Goal: Transaction & Acquisition: Purchase product/service

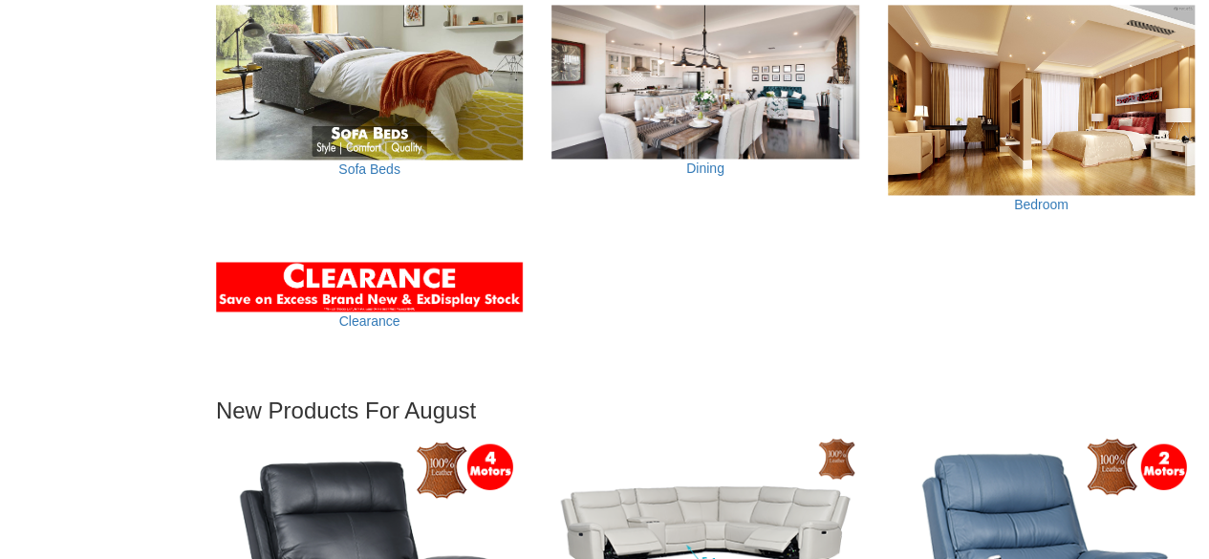
scroll to position [1474, 0]
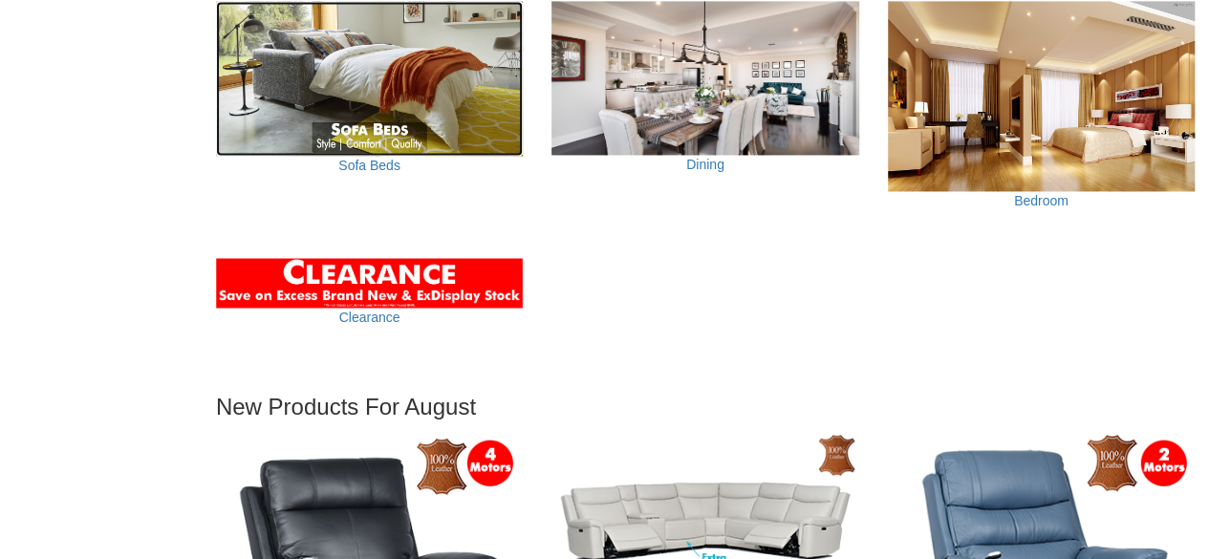
click at [422, 117] on img at bounding box center [369, 79] width 307 height 156
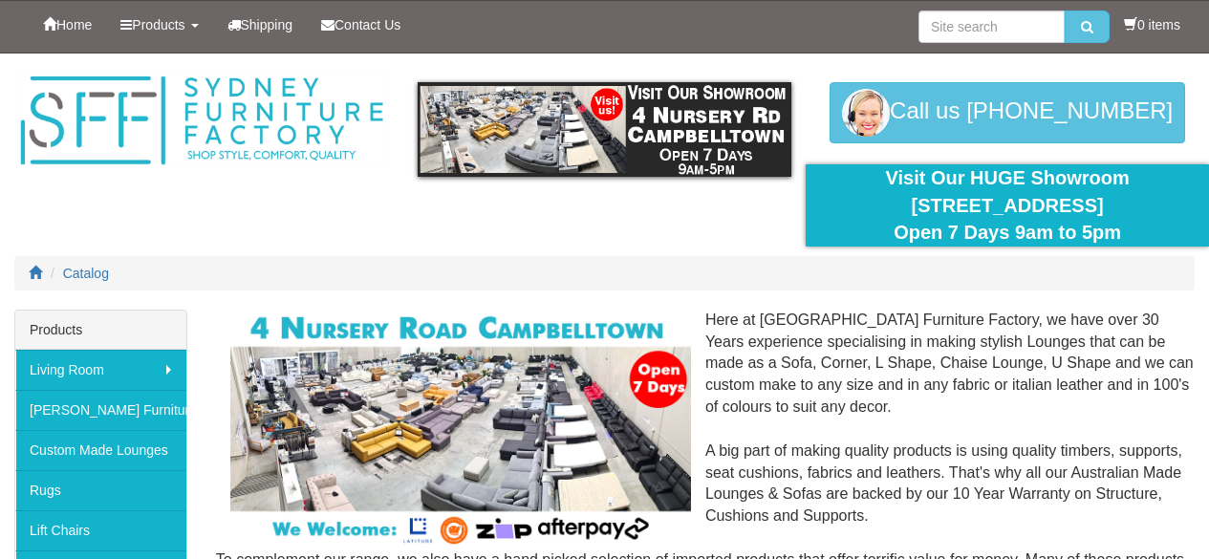
scroll to position [1474, 0]
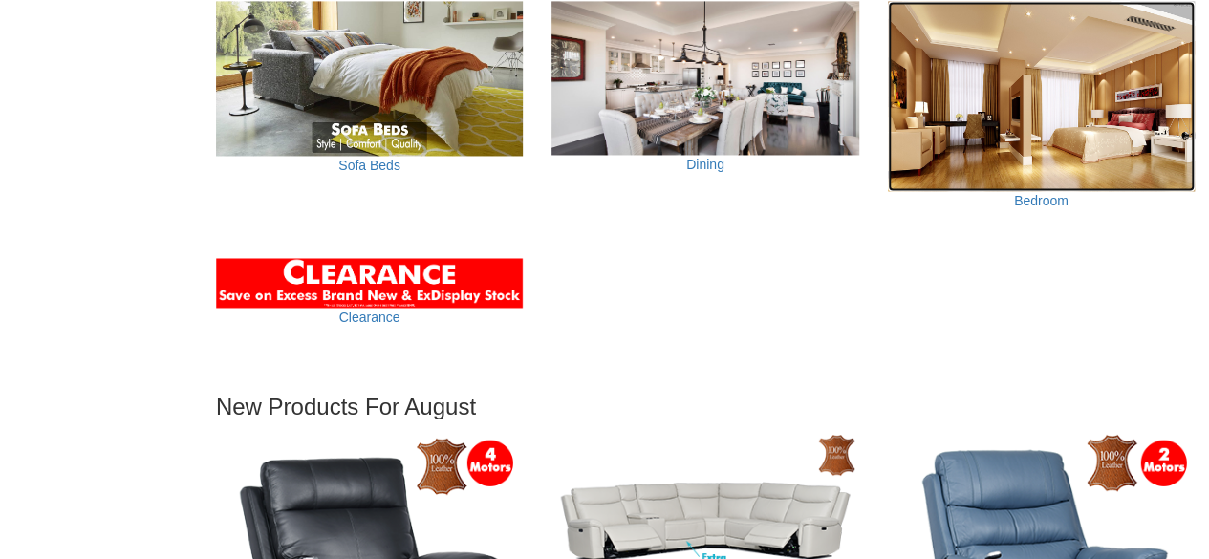
click at [1015, 129] on img at bounding box center [1041, 96] width 307 height 190
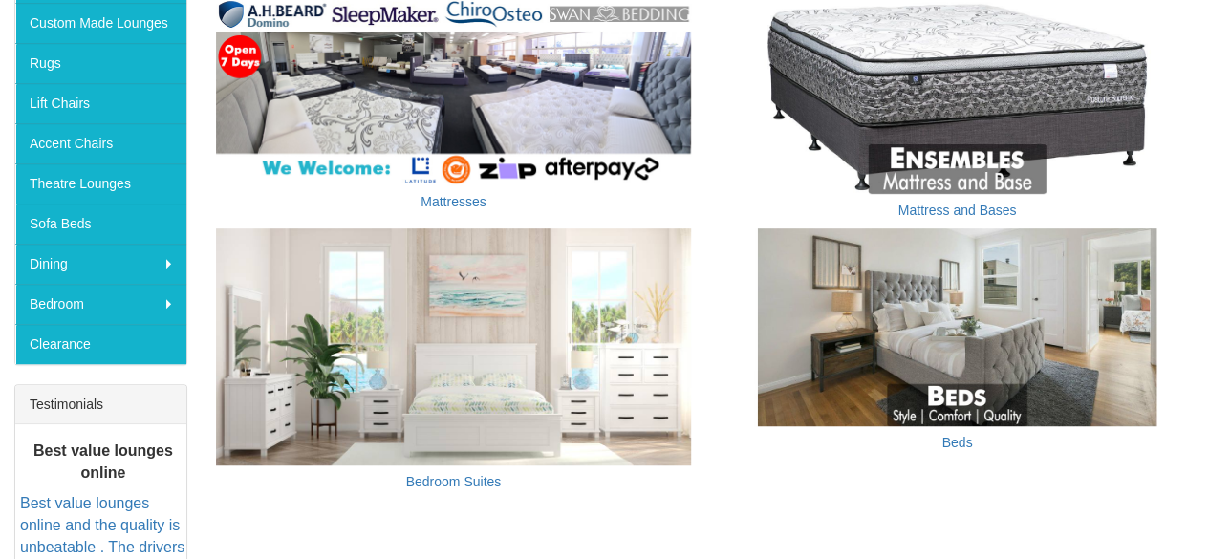
scroll to position [425, 0]
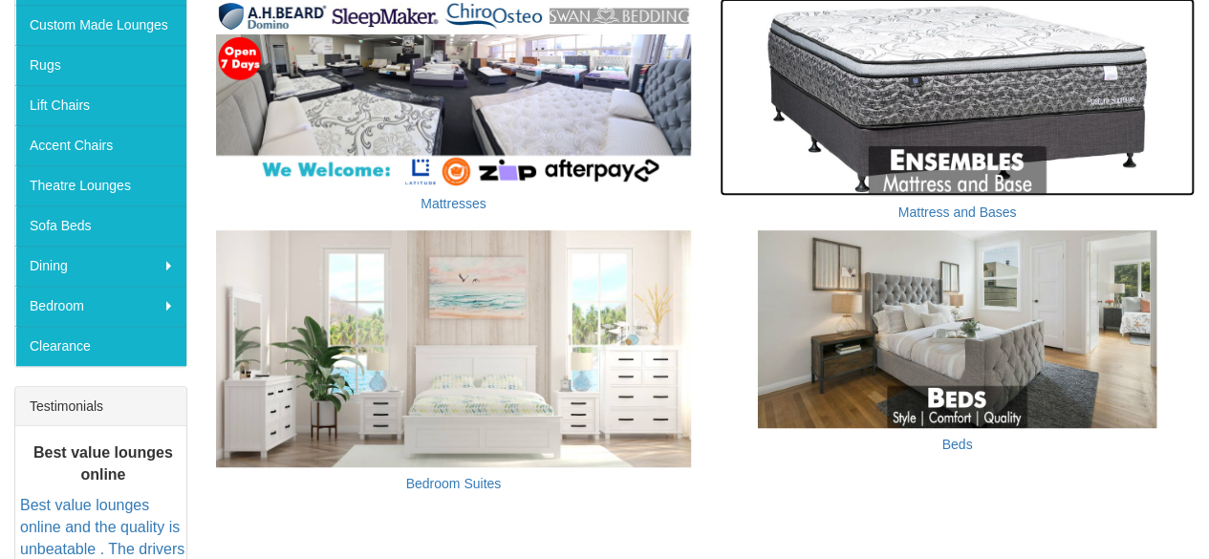
click at [1082, 149] on img at bounding box center [957, 97] width 475 height 198
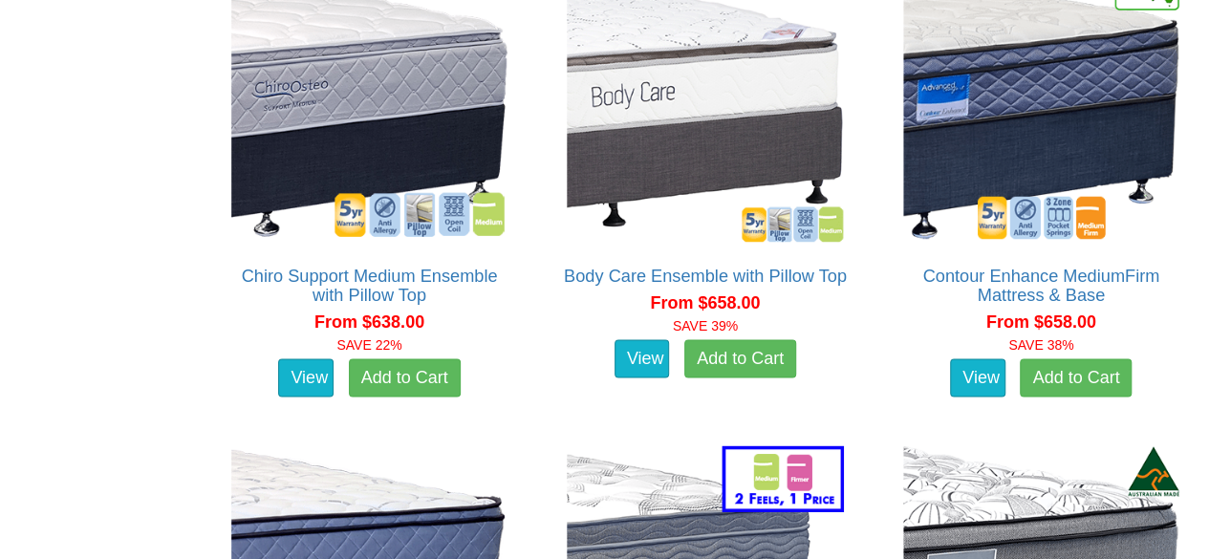
scroll to position [1754, 0]
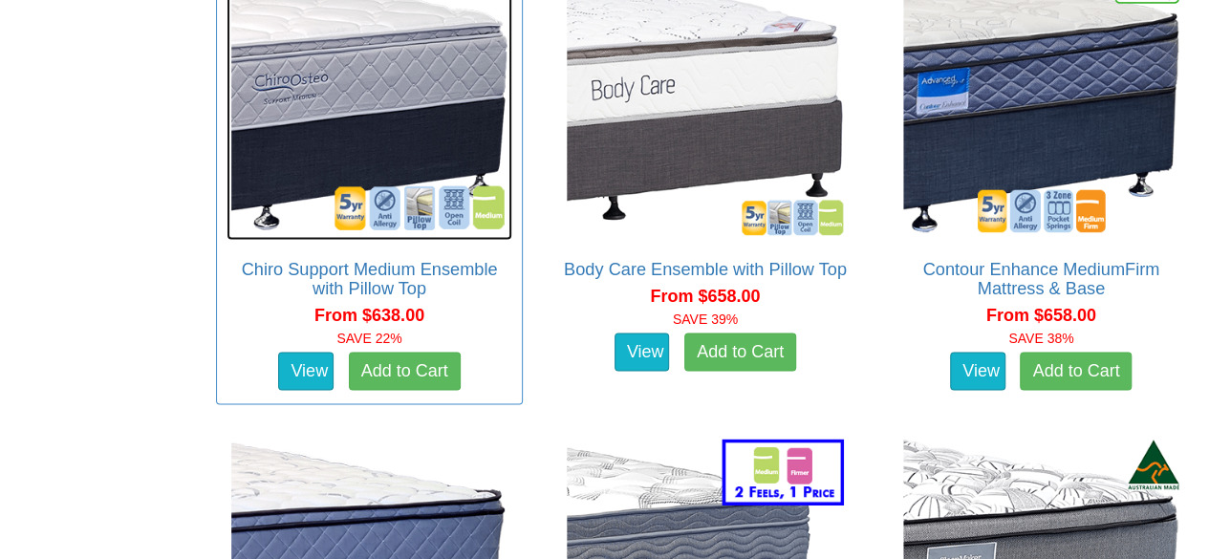
click at [452, 130] on img at bounding box center [369, 97] width 286 height 286
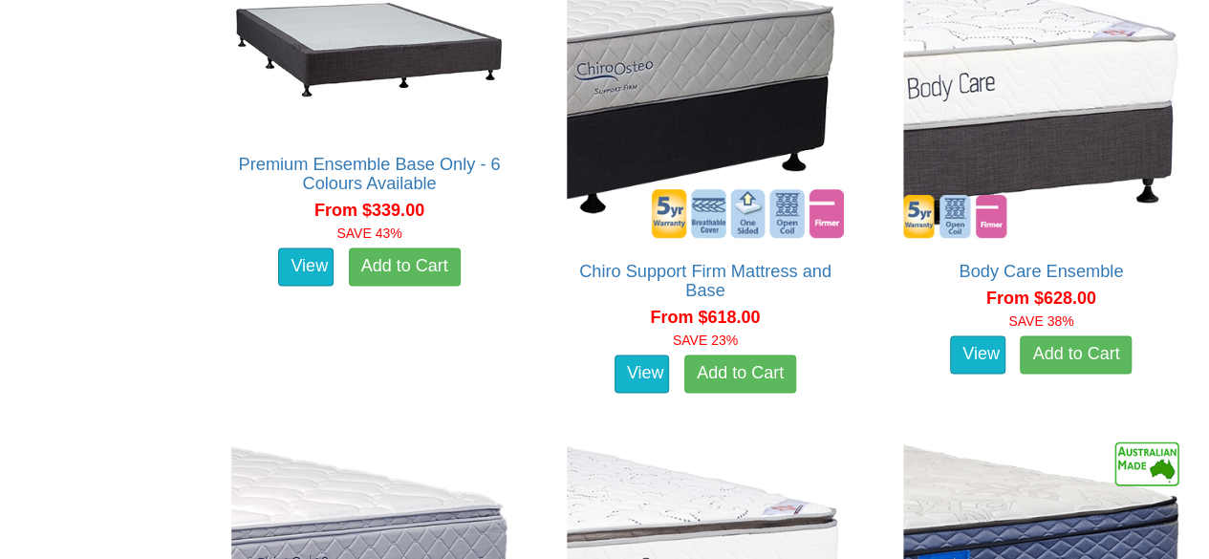
scroll to position [1297, 0]
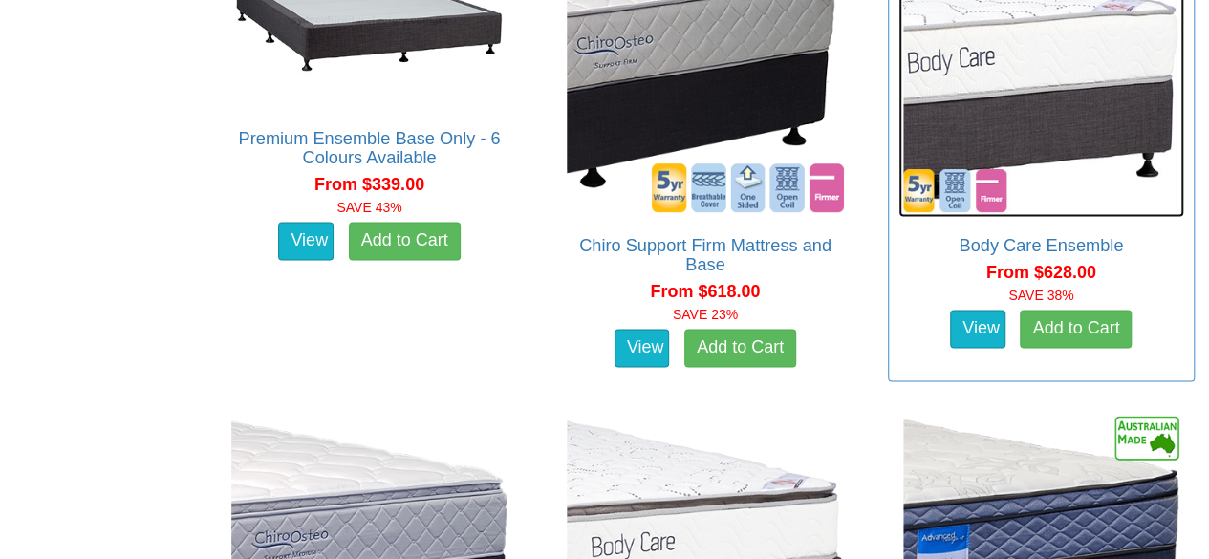
click at [1129, 198] on img at bounding box center [1041, 74] width 286 height 286
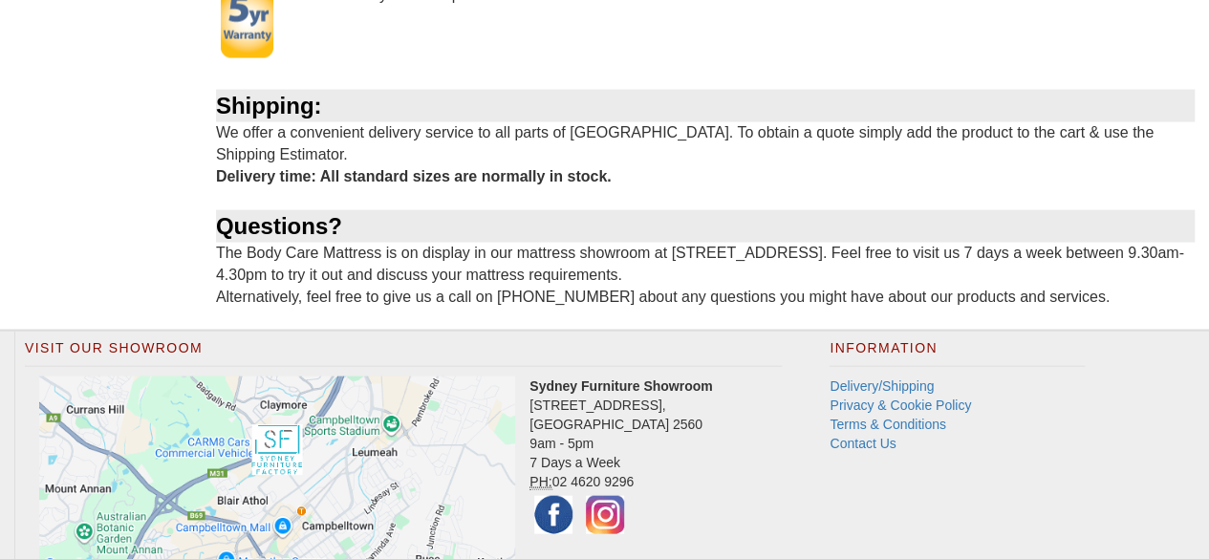
scroll to position [2030, 0]
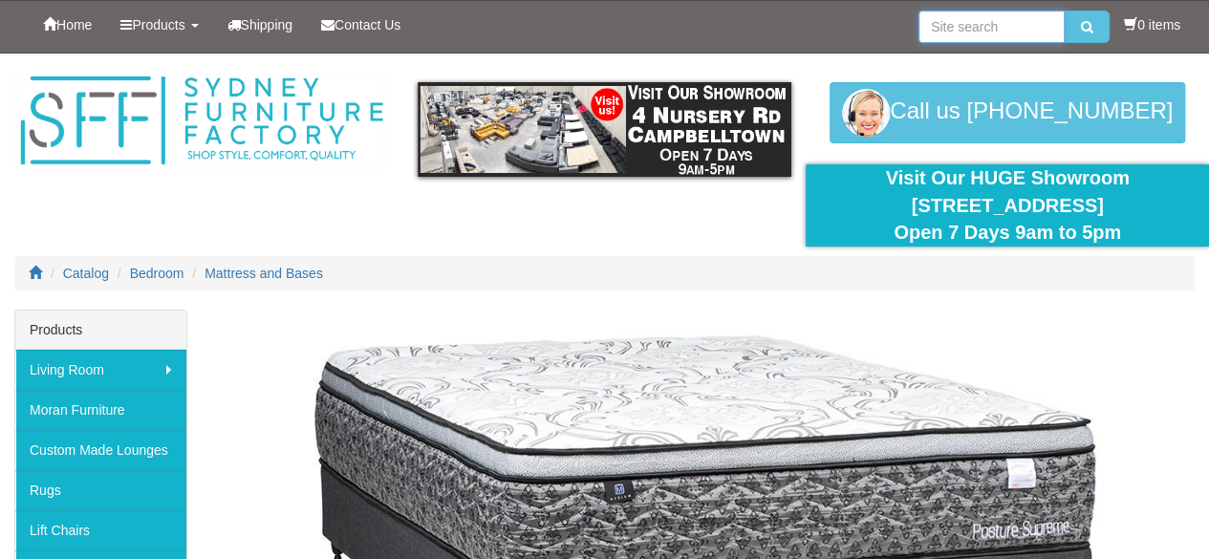
click at [982, 28] on input "search" at bounding box center [991, 27] width 146 height 32
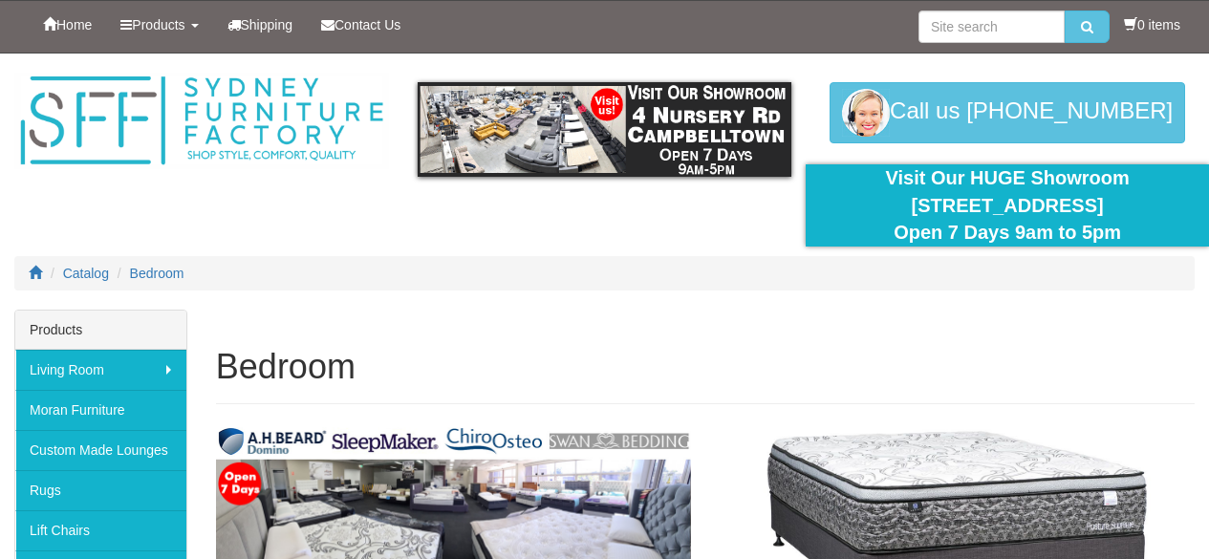
scroll to position [425, 0]
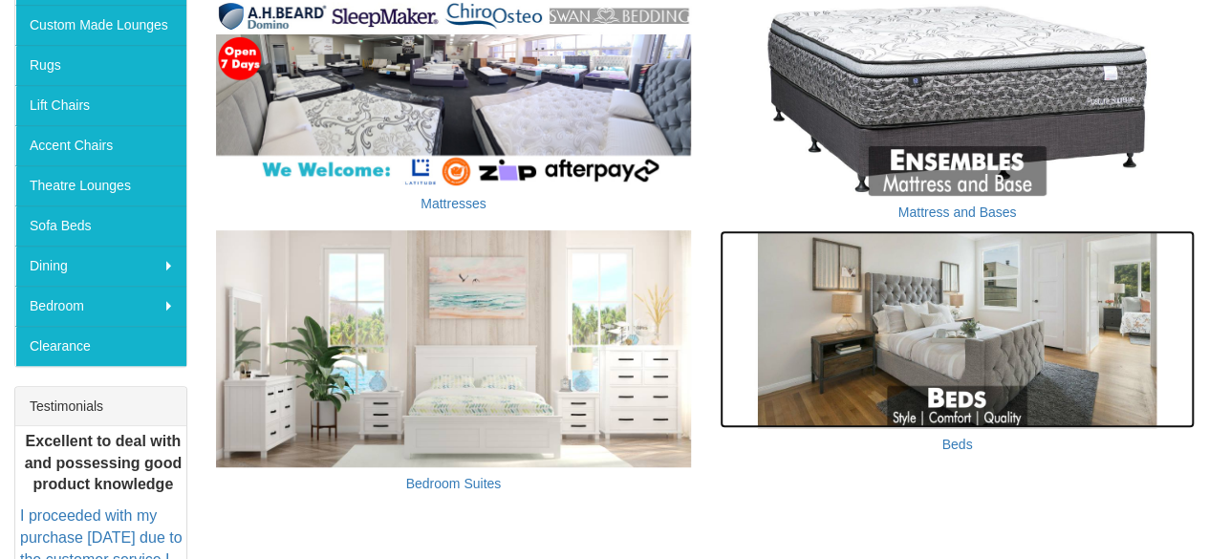
click at [1105, 311] on img at bounding box center [957, 329] width 475 height 198
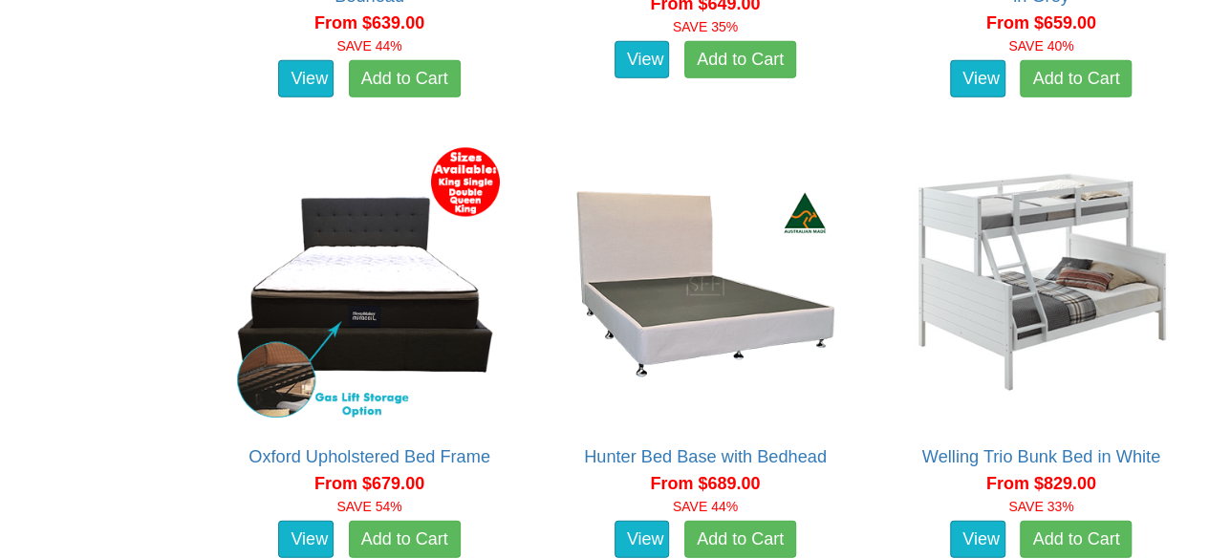
scroll to position [2393, 0]
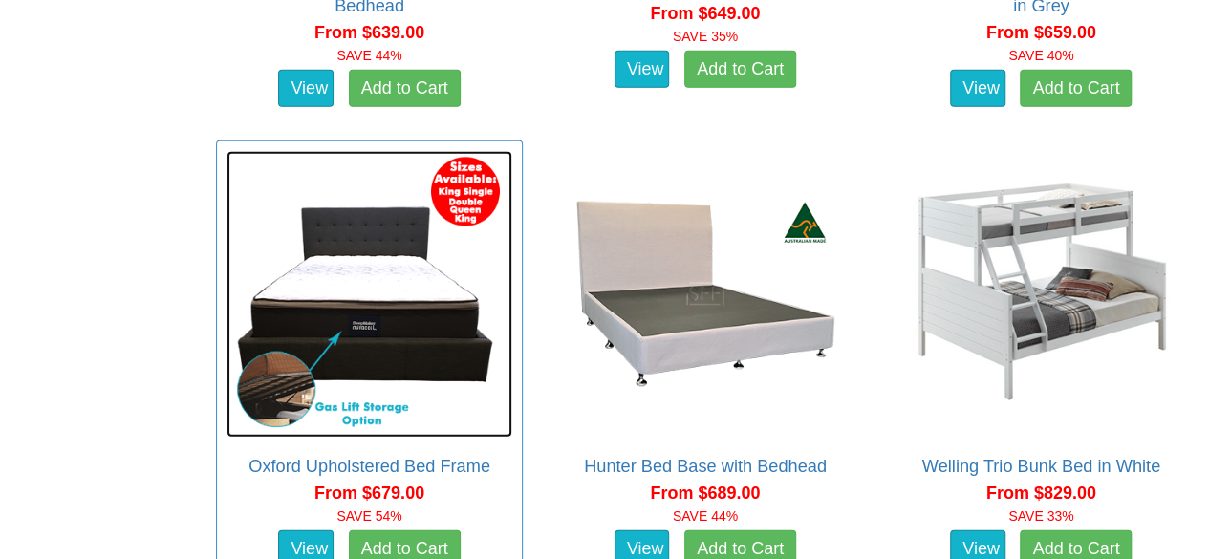
click at [355, 351] on img at bounding box center [369, 294] width 286 height 286
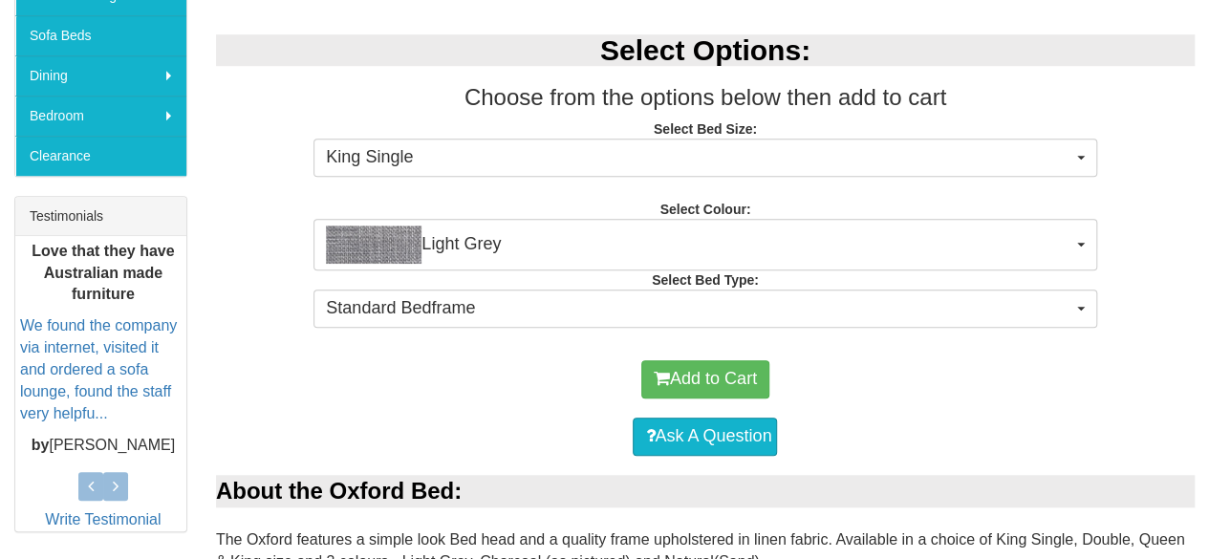
scroll to position [605, 0]
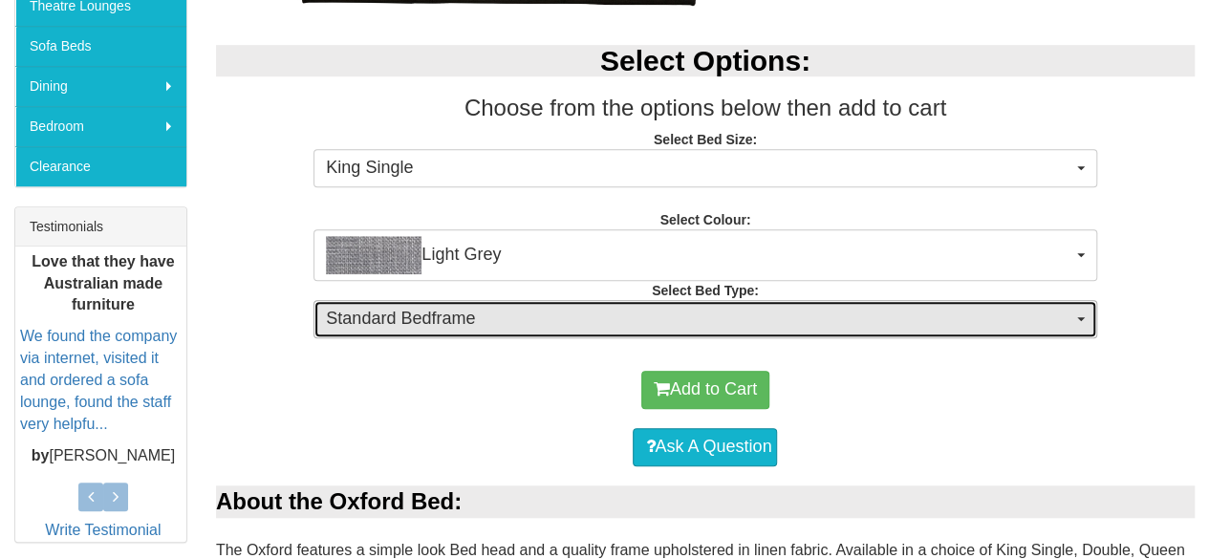
click at [1035, 320] on span "Standard Bedframe" at bounding box center [698, 319] width 745 height 25
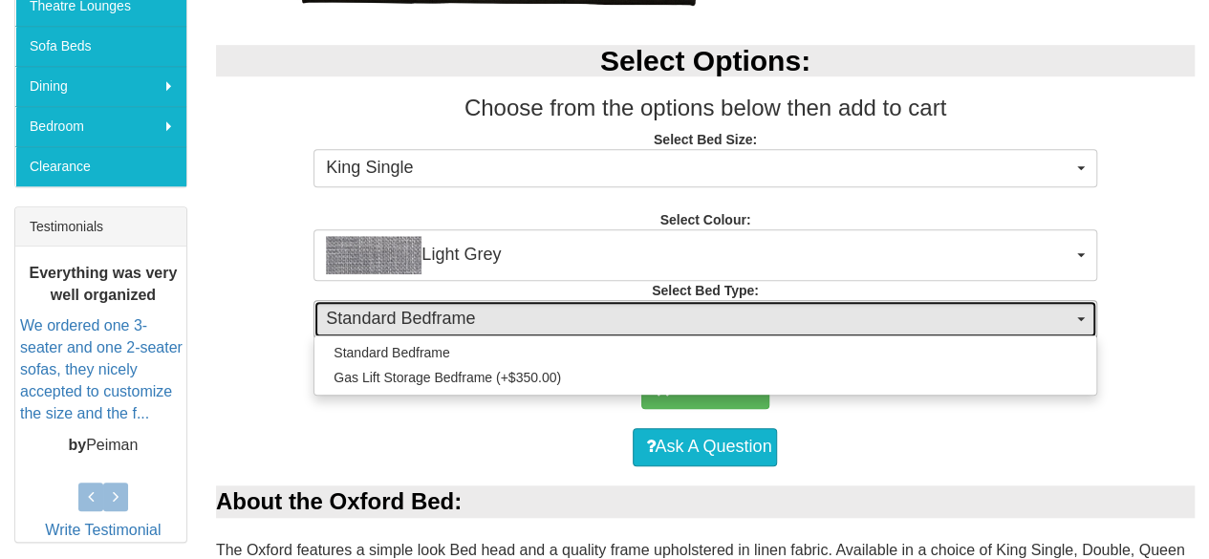
click at [1035, 320] on span "Standard Bedframe" at bounding box center [698, 319] width 745 height 25
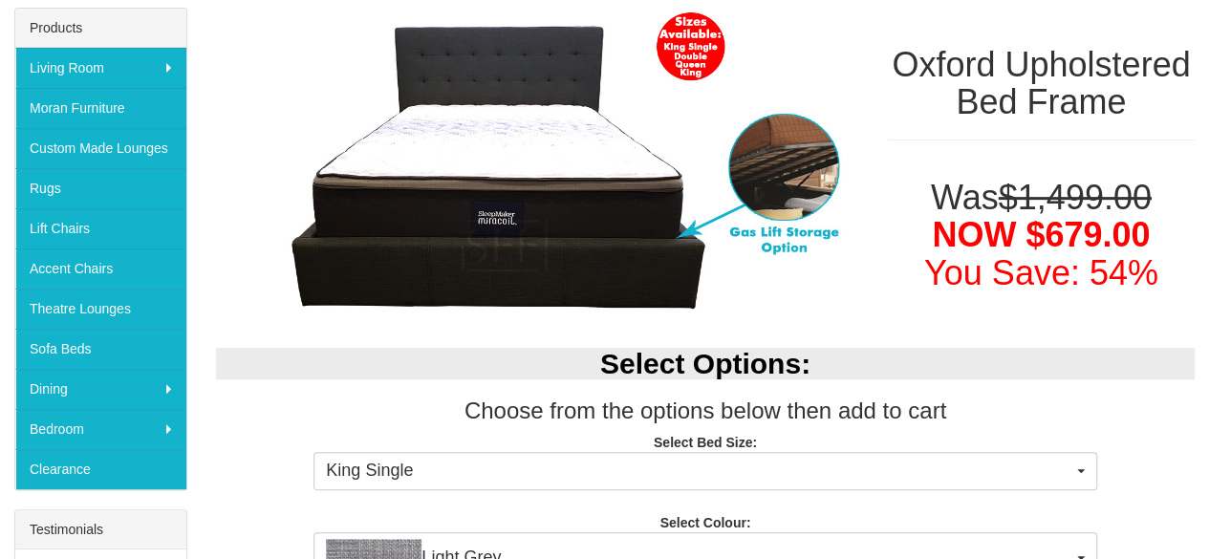
scroll to position [299, 0]
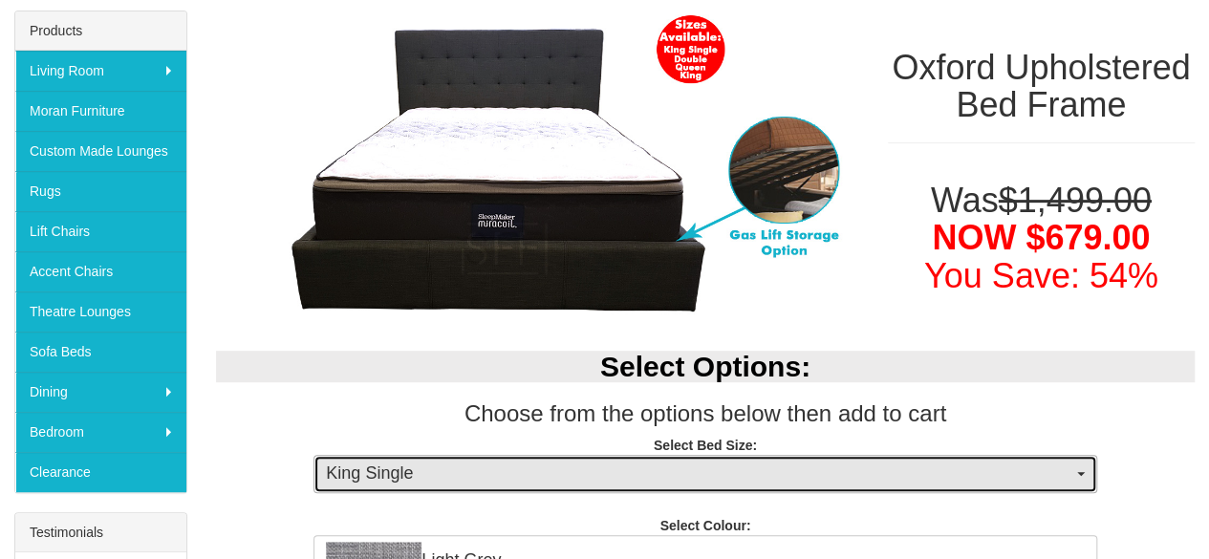
click at [1036, 462] on span "King Single" at bounding box center [698, 474] width 745 height 25
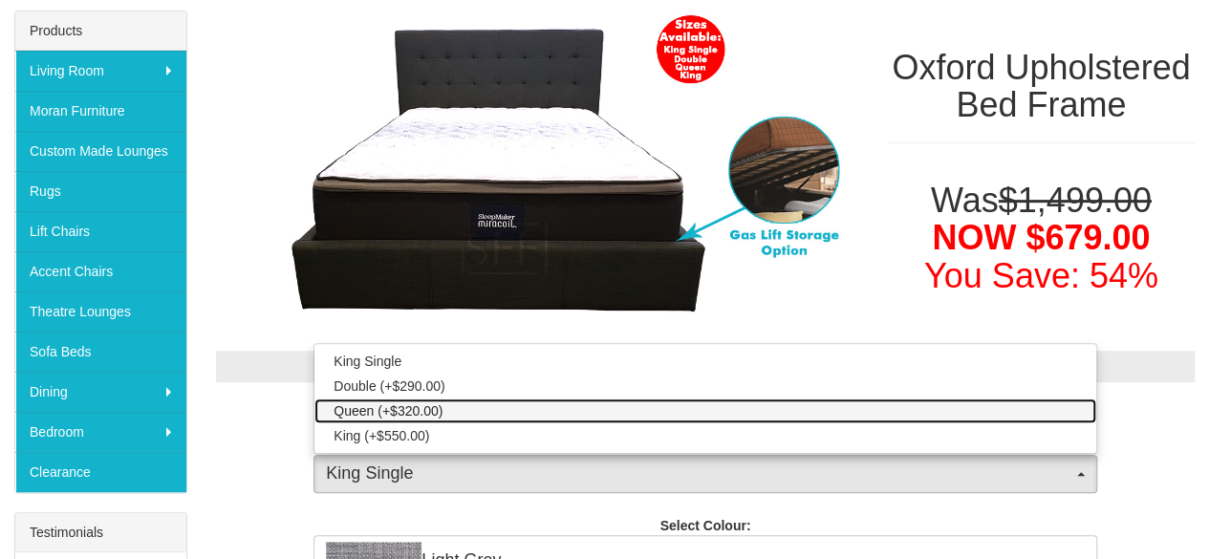
click at [942, 400] on link "Queen (+$320.00)" at bounding box center [704, 410] width 781 height 25
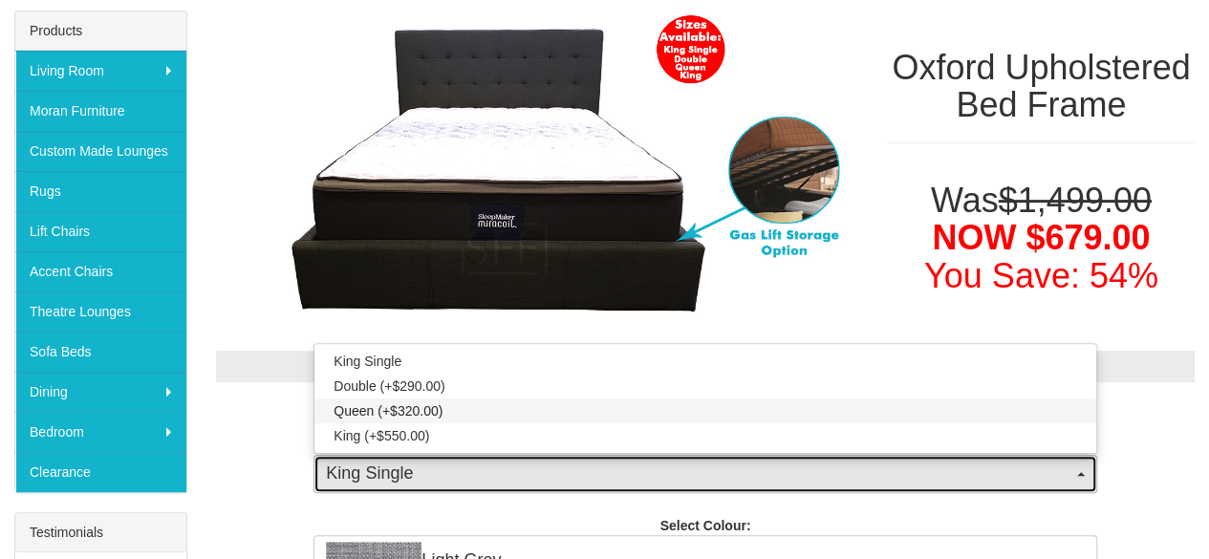
select select "1300"
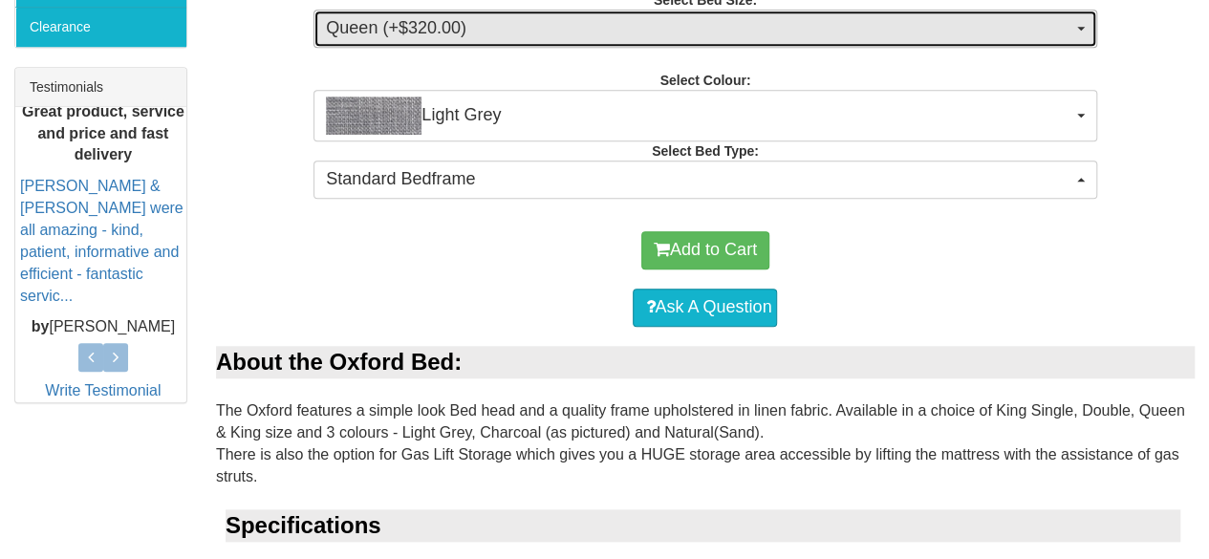
scroll to position [732, 0]
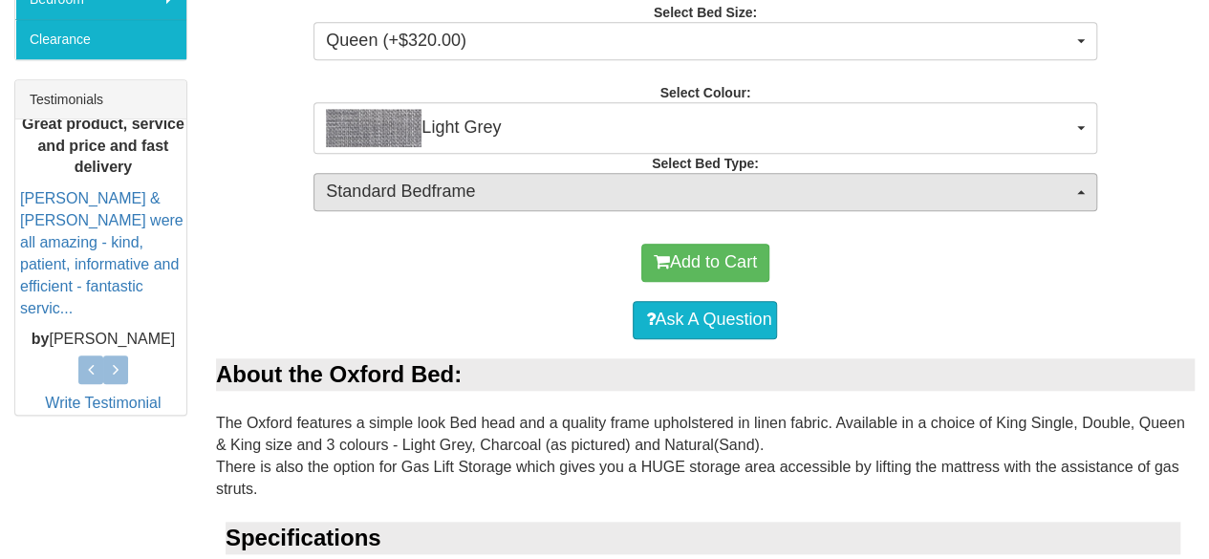
drag, startPoint x: 1043, startPoint y: 217, endPoint x: 1040, endPoint y: 188, distance: 28.8
click at [1040, 188] on div "Select Options: Choose from the options below then add to cart Select Bed Size:…" at bounding box center [705, 62] width 1007 height 326
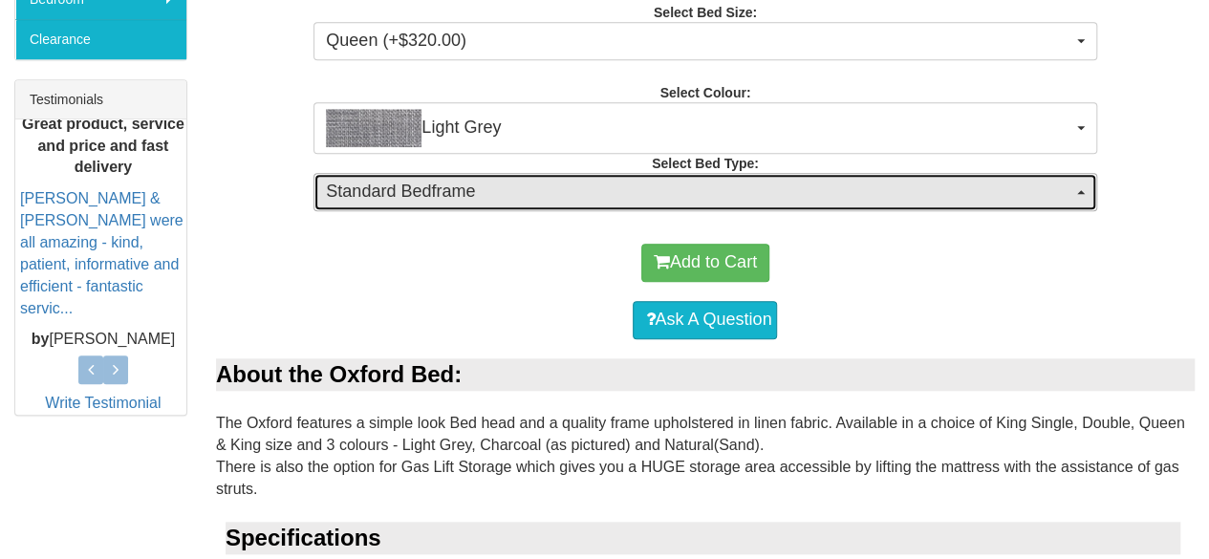
click at [1040, 188] on span "Standard Bedframe" at bounding box center [698, 192] width 745 height 25
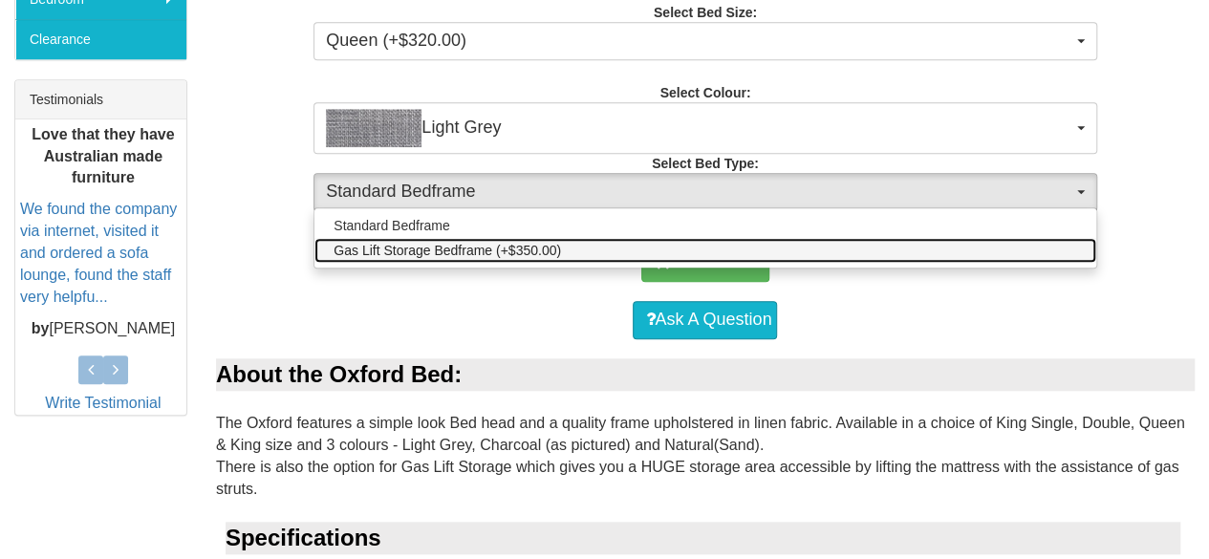
click at [1001, 241] on link "Gas Lift Storage Bedframe (+$350.00)" at bounding box center [704, 250] width 781 height 25
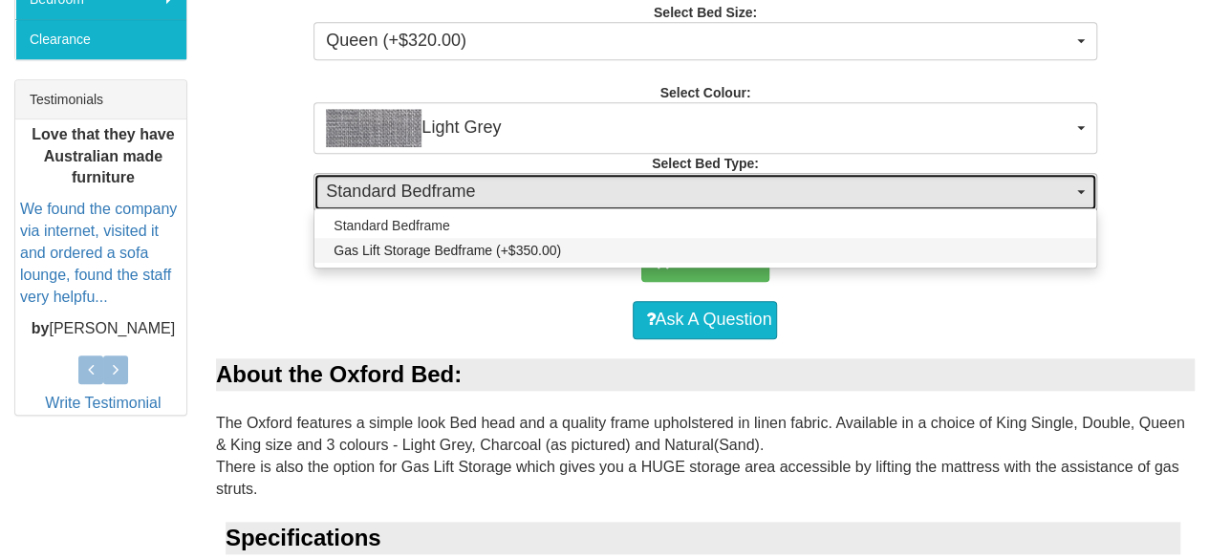
select select "1491"
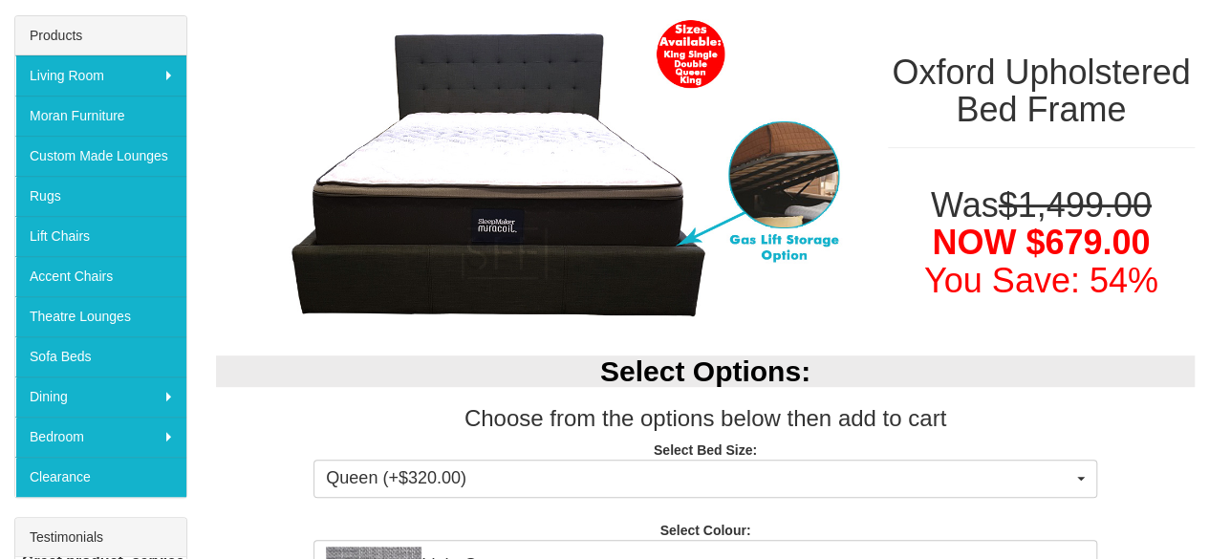
scroll to position [0, 0]
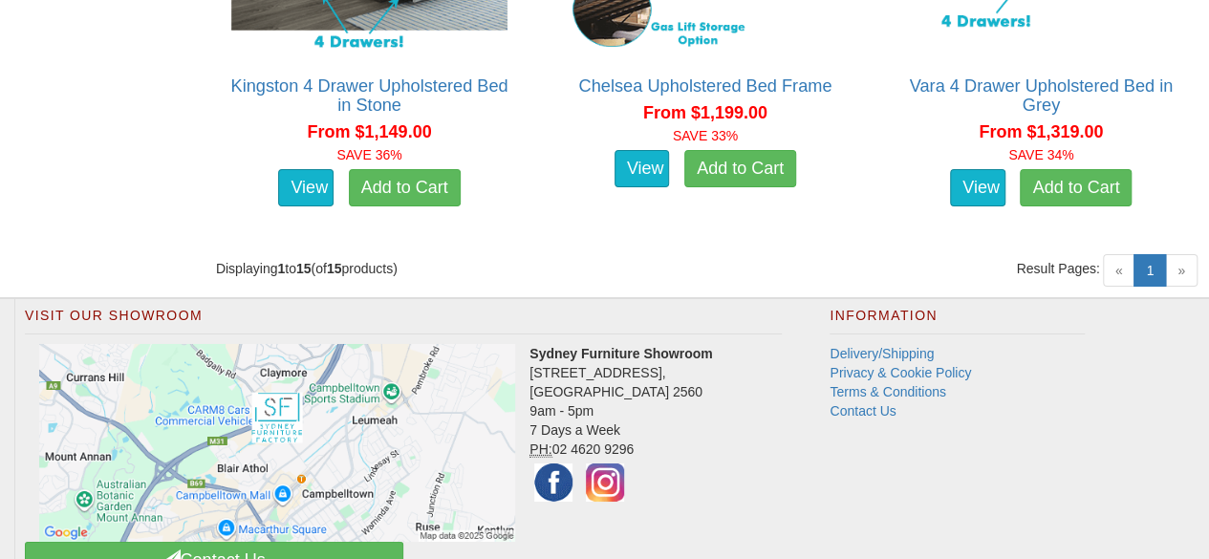
scroll to position [2393, 0]
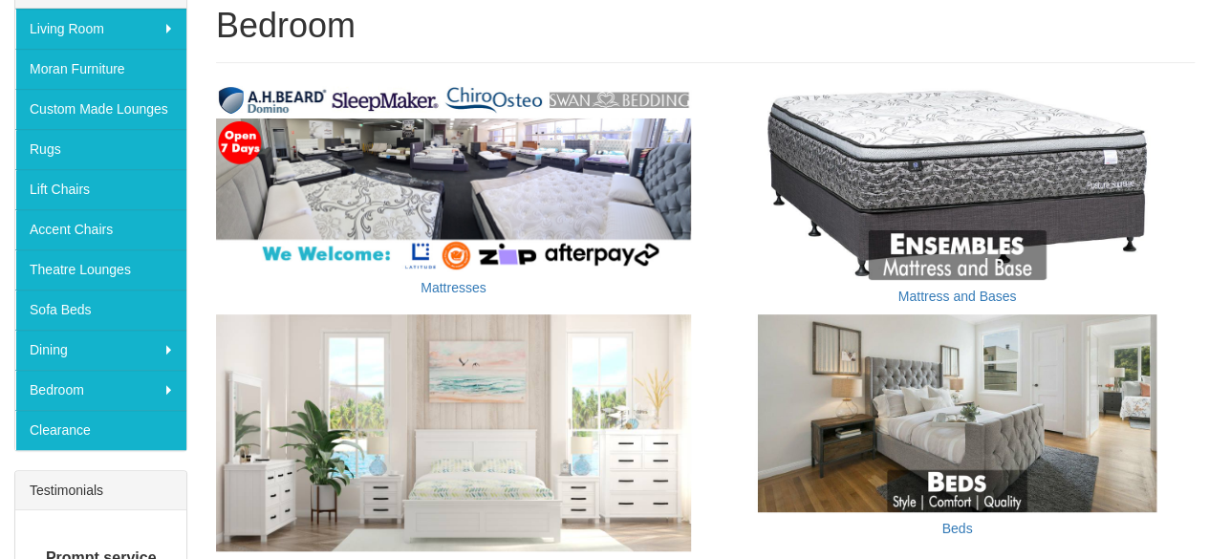
scroll to position [335, 0]
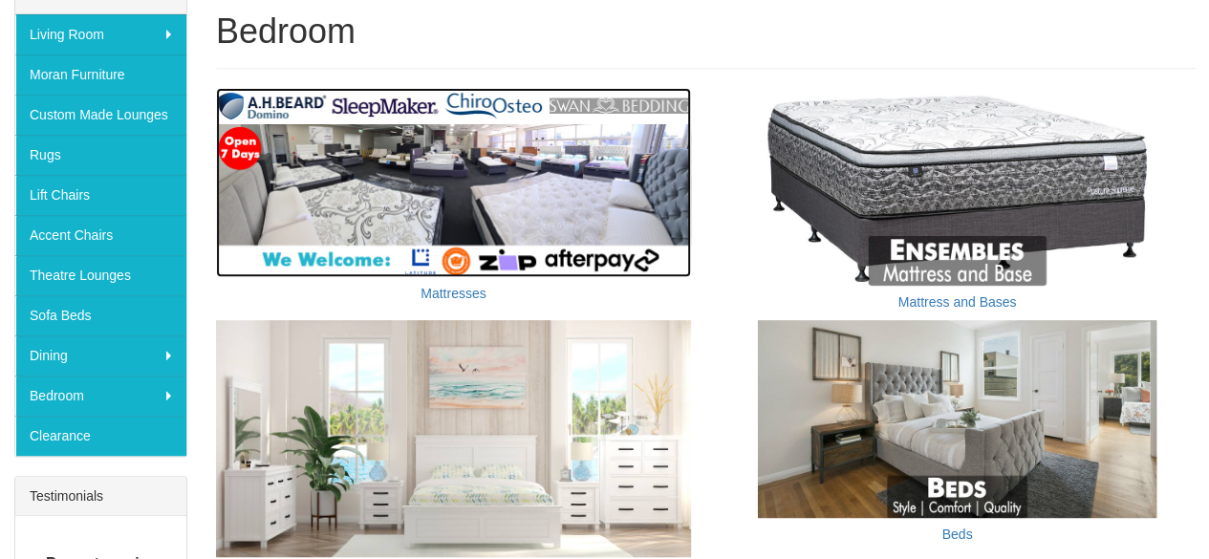
click at [525, 202] on img at bounding box center [453, 182] width 475 height 189
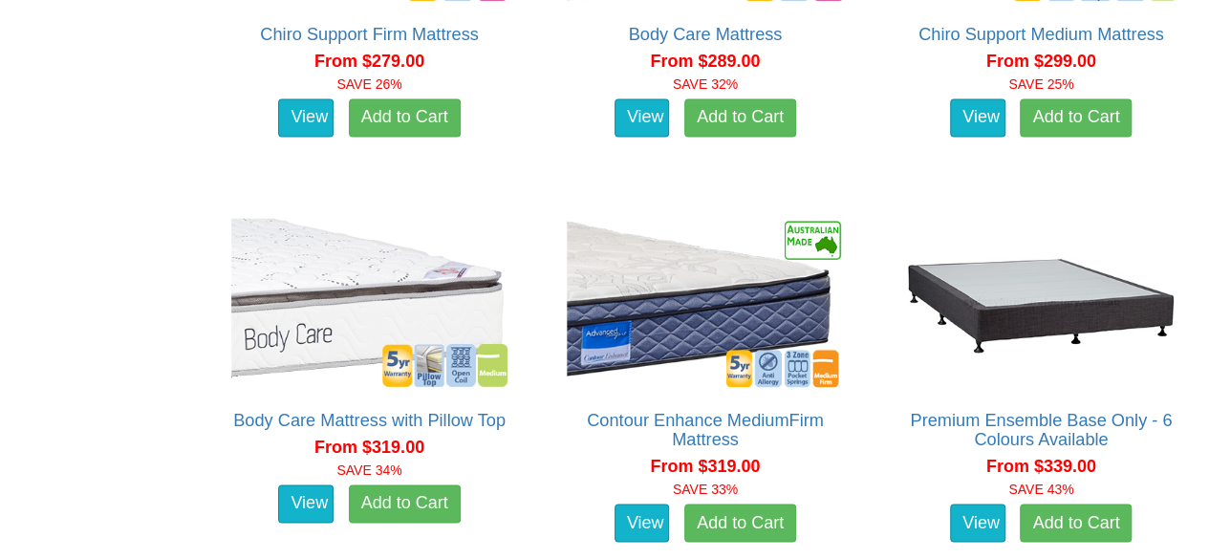
scroll to position [1288, 0]
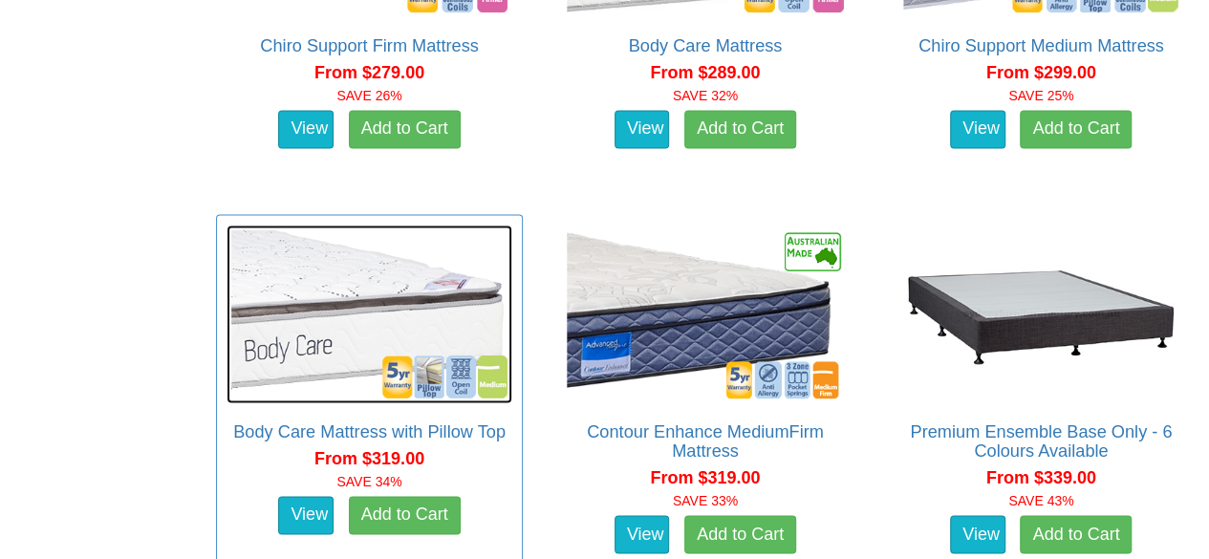
click at [441, 360] on img at bounding box center [369, 314] width 286 height 179
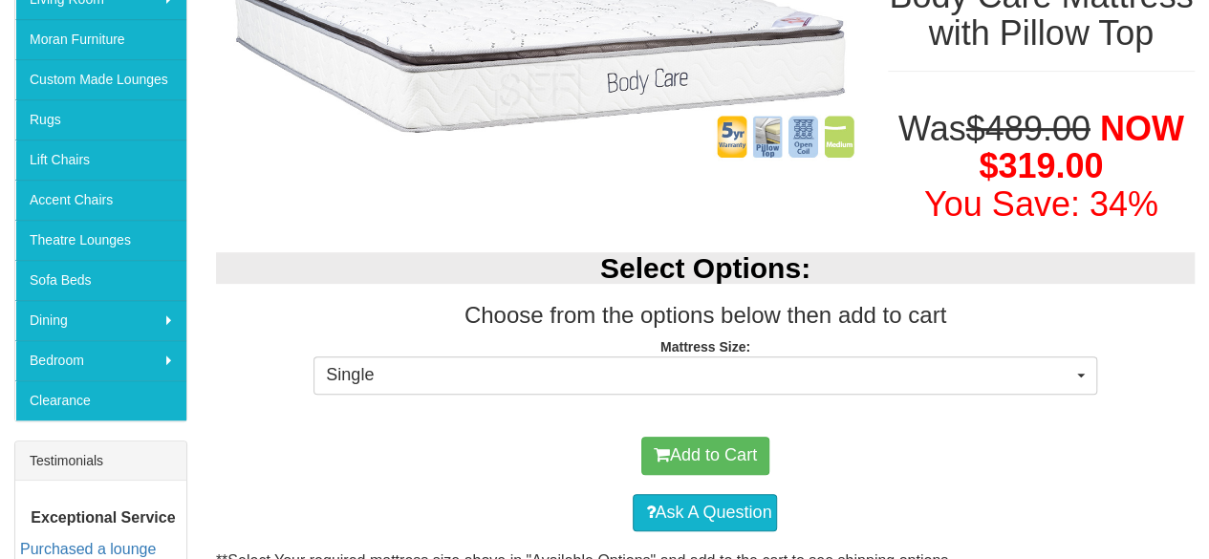
scroll to position [400, 0]
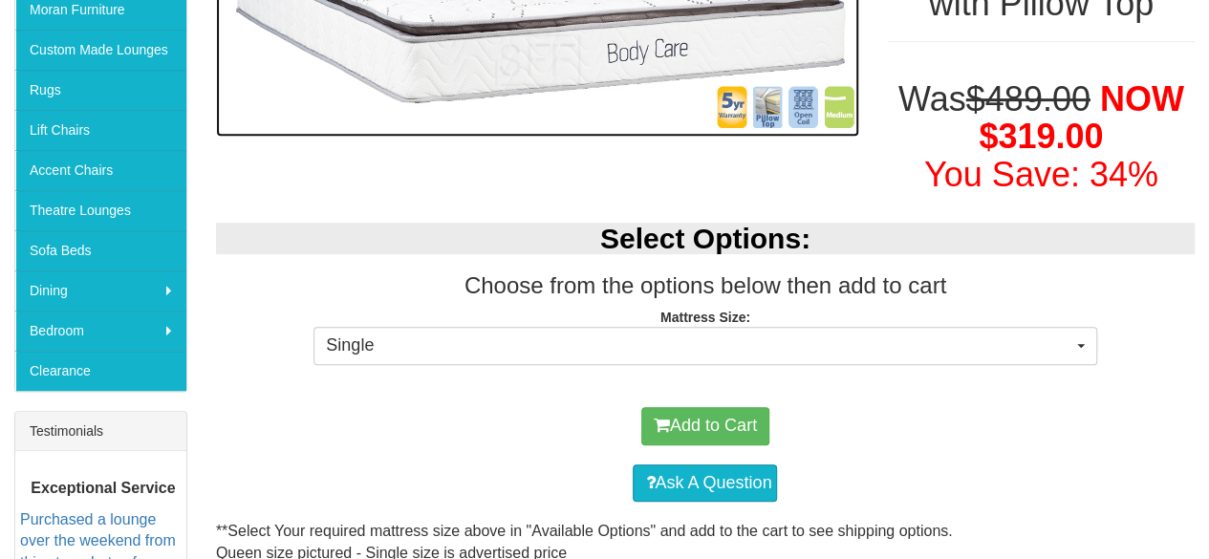
click at [785, 97] on img at bounding box center [537, 22] width 643 height 227
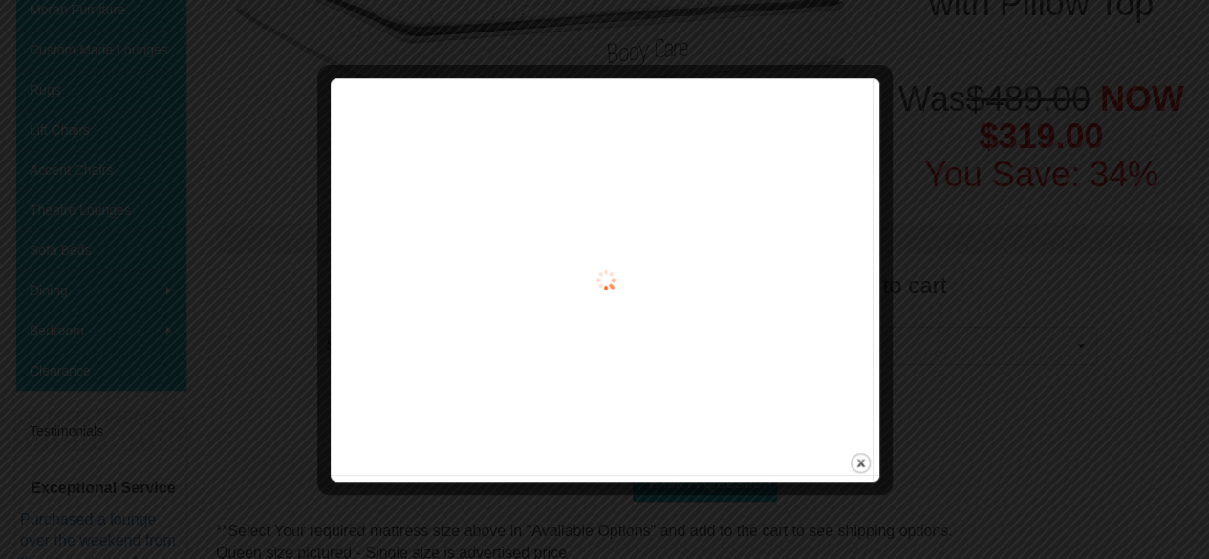
click at [785, 97] on div at bounding box center [604, 280] width 535 height 390
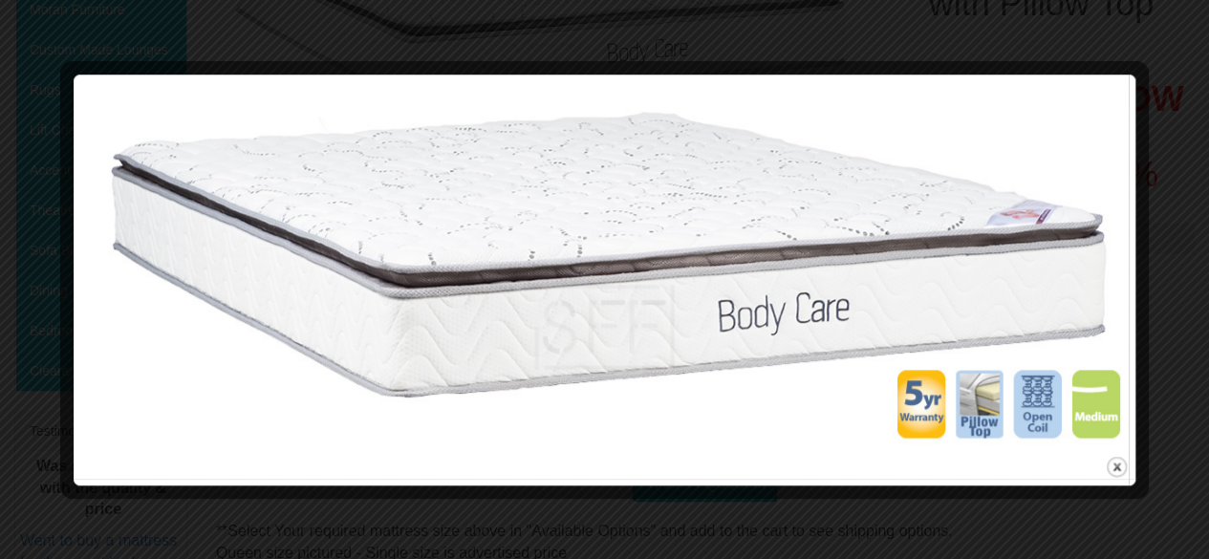
click at [88, 28] on div at bounding box center [604, 279] width 1209 height 559
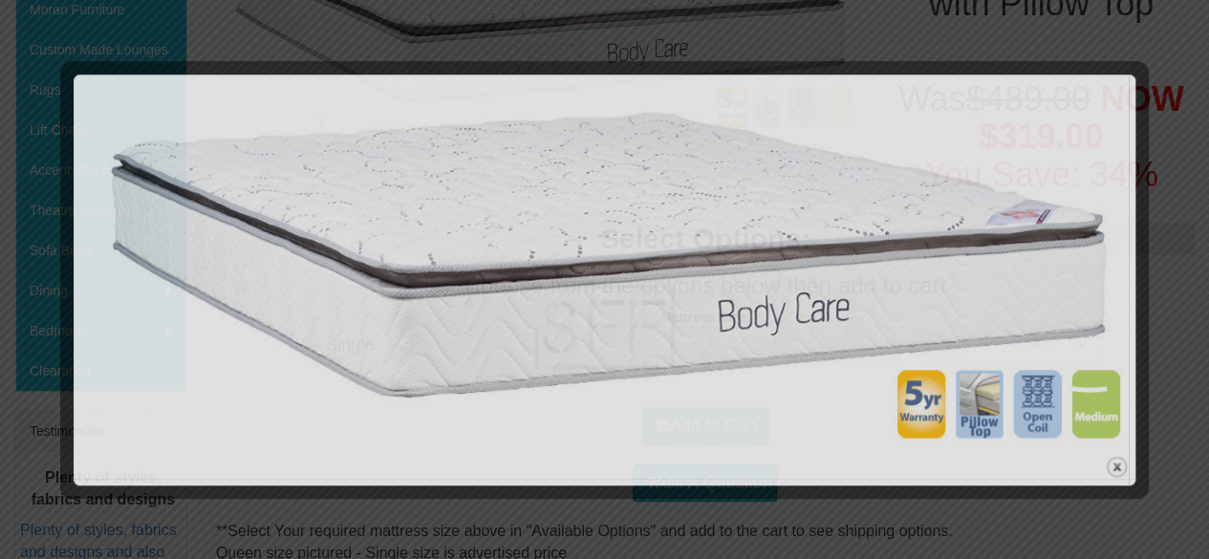
click at [88, 28] on div at bounding box center [604, 279] width 1209 height 559
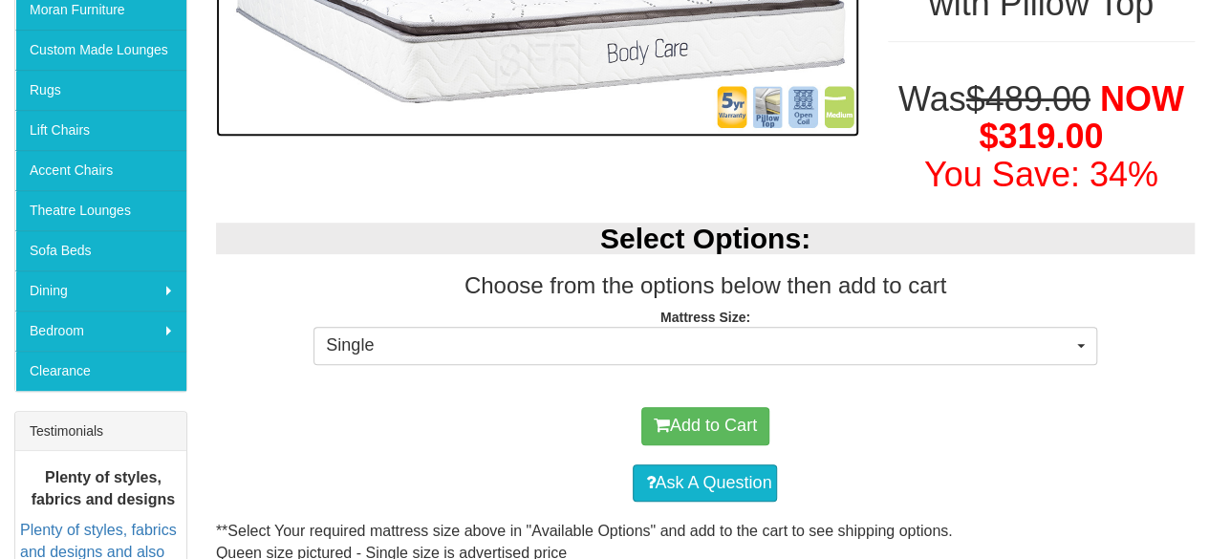
scroll to position [308, 0]
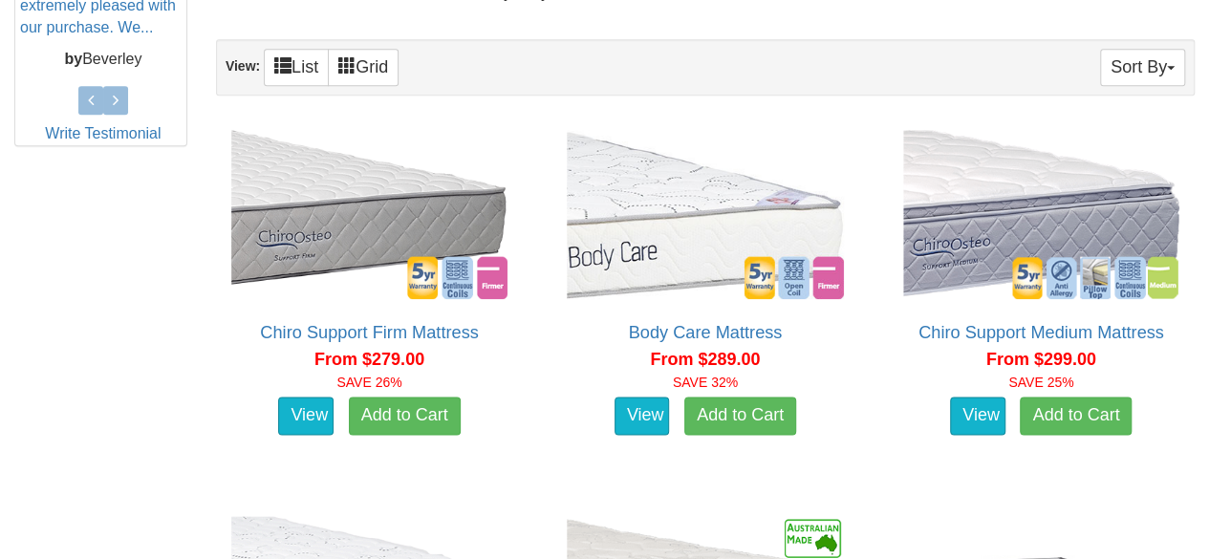
scroll to position [979, 0]
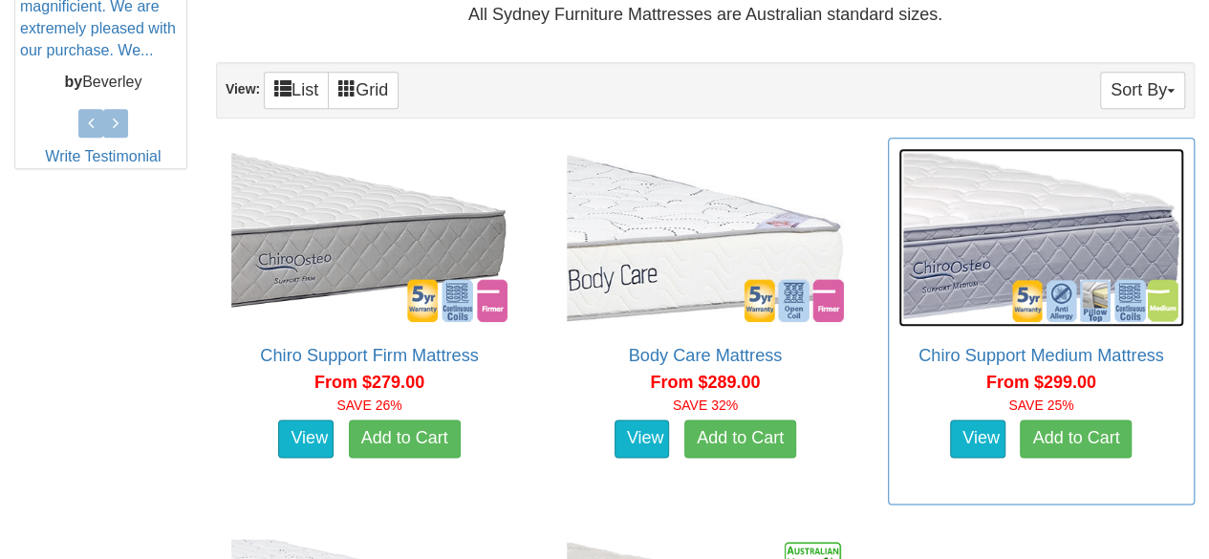
click at [1095, 192] on img at bounding box center [1041, 237] width 286 height 179
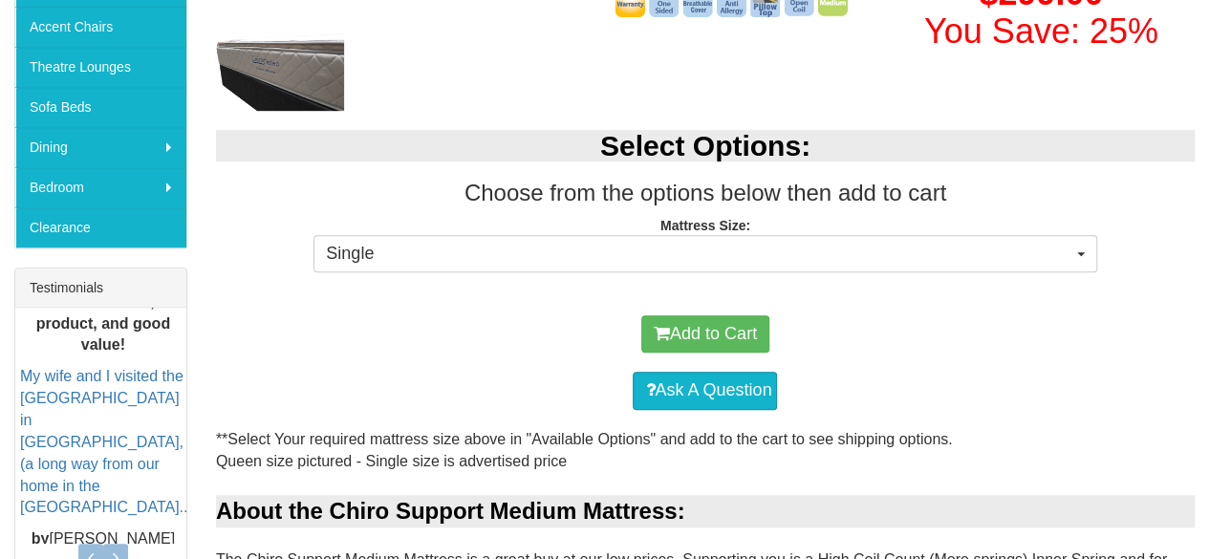
scroll to position [547, 0]
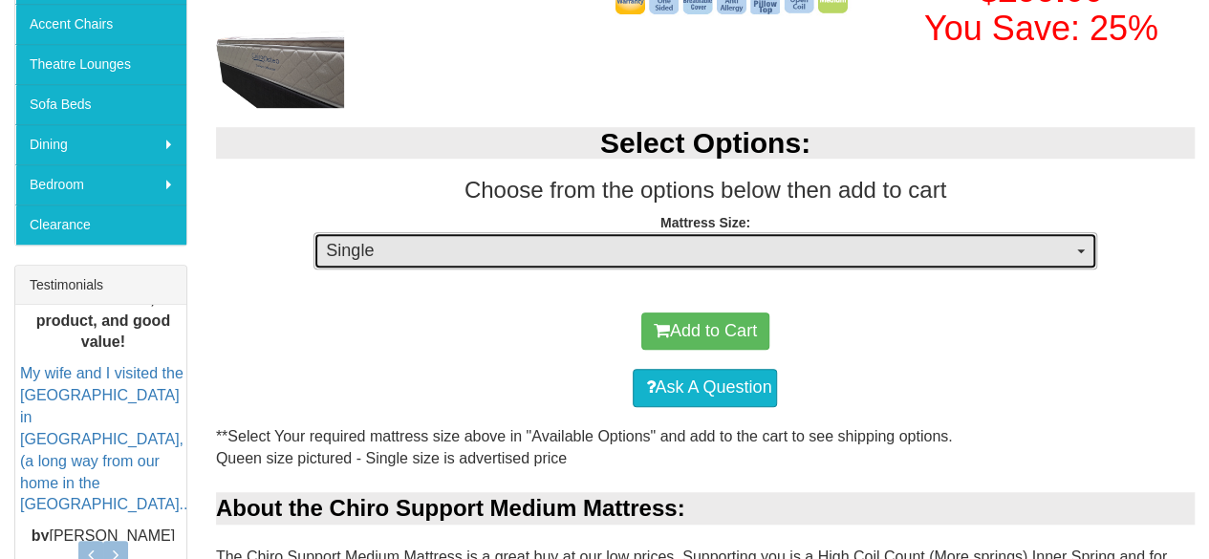
click at [1055, 248] on span "Single" at bounding box center [698, 251] width 745 height 25
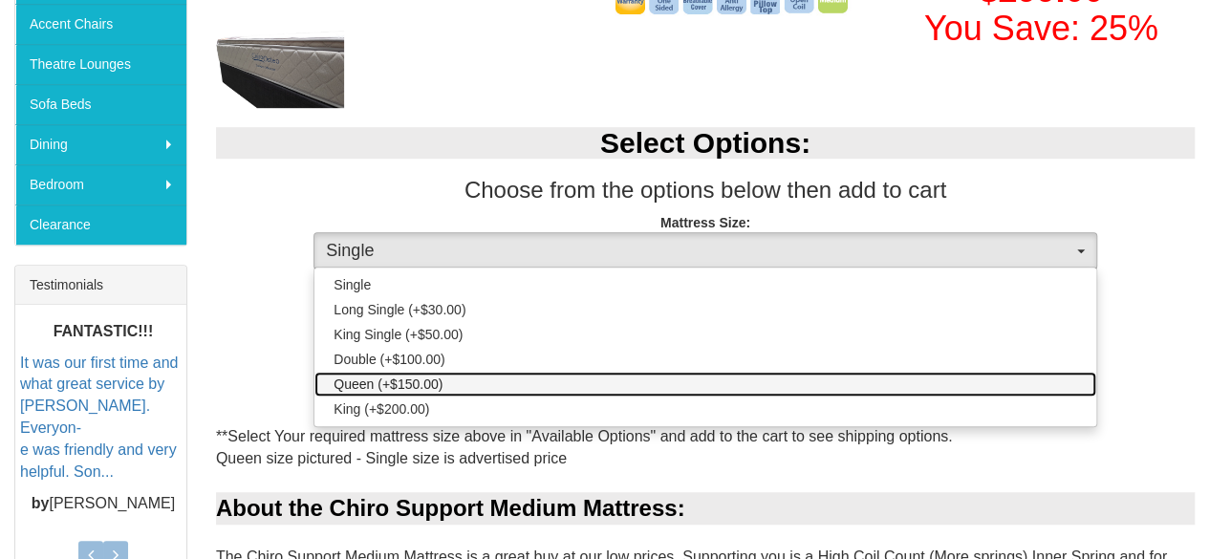
click at [804, 378] on link "Queen (+$150.00)" at bounding box center [704, 384] width 781 height 25
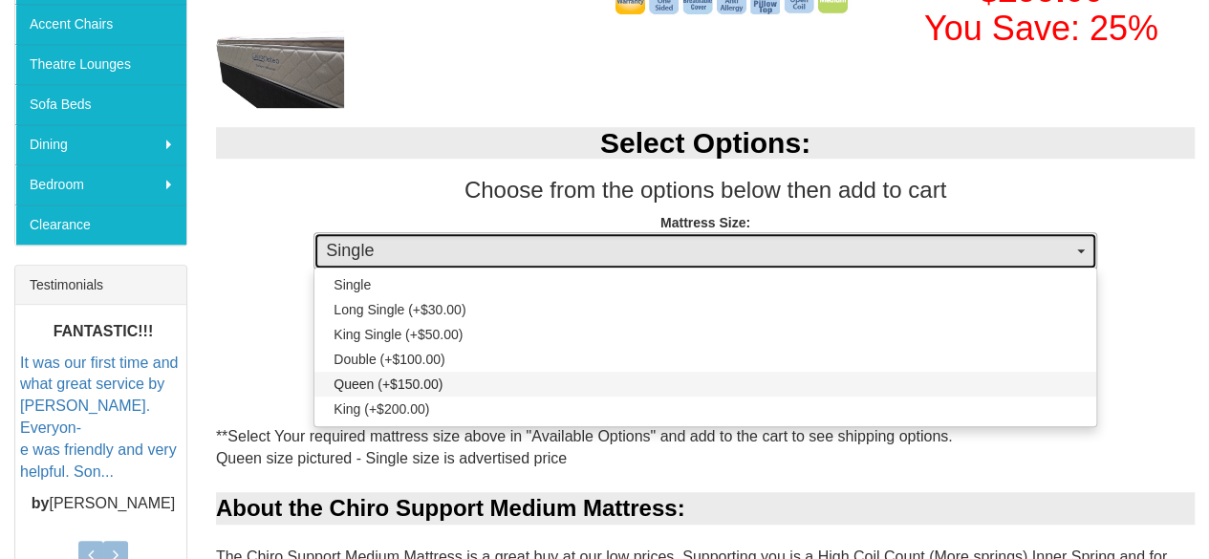
select select "189"
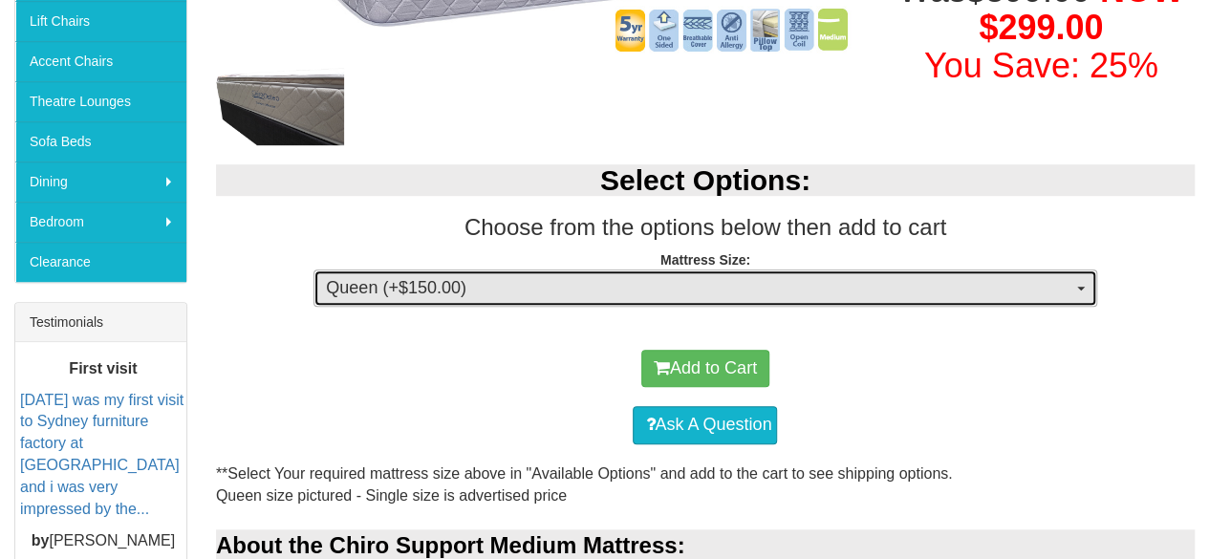
scroll to position [522, 0]
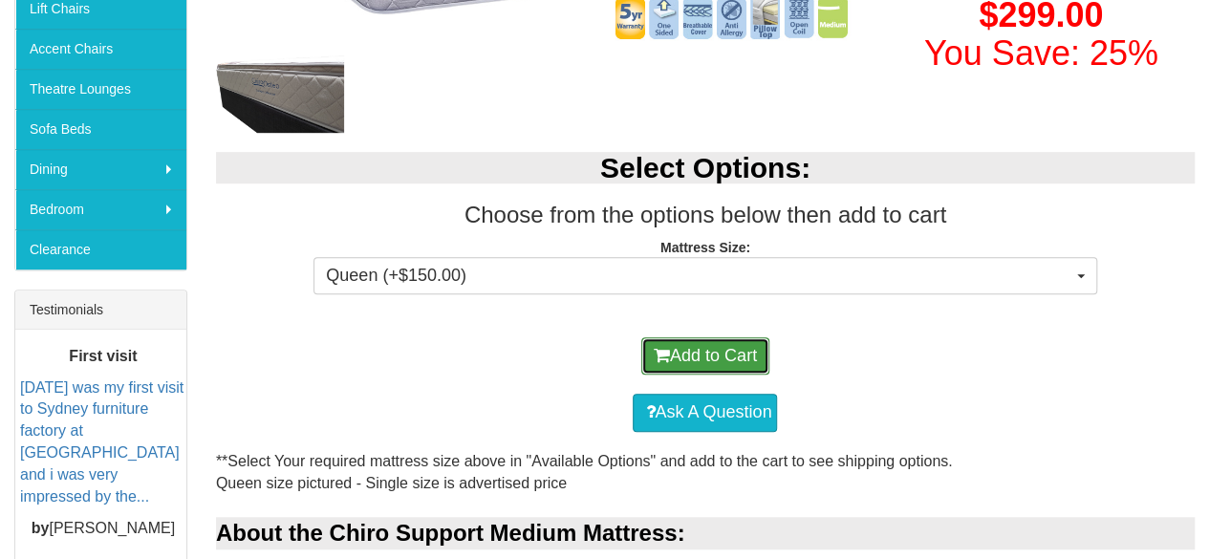
click at [734, 344] on button "Add to Cart" at bounding box center [705, 356] width 128 height 38
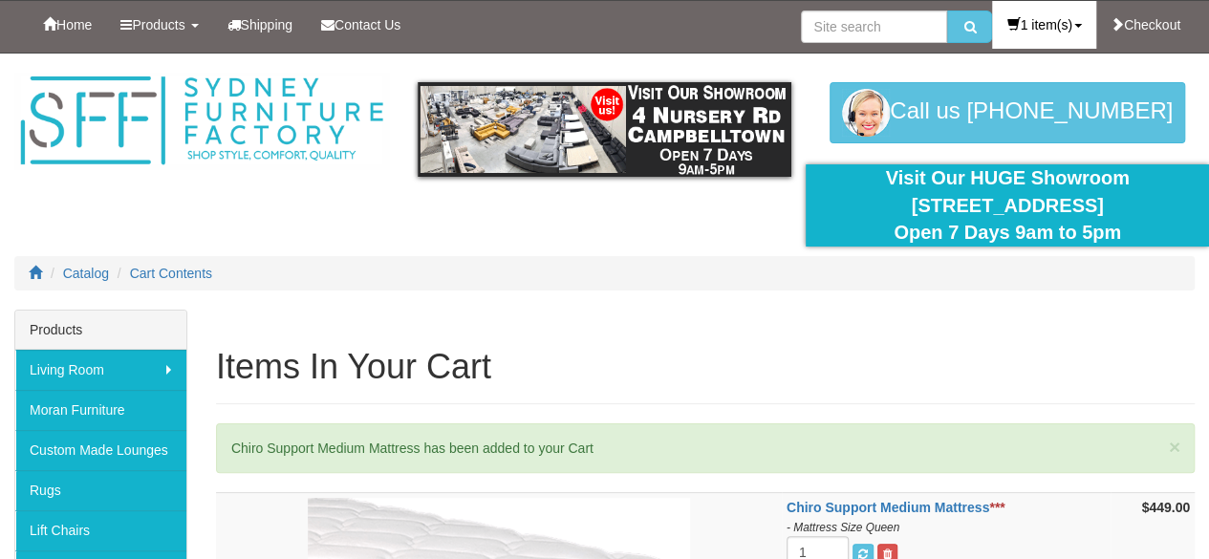
click at [1044, 21] on link "1 item(s)" at bounding box center [1043, 25] width 103 height 48
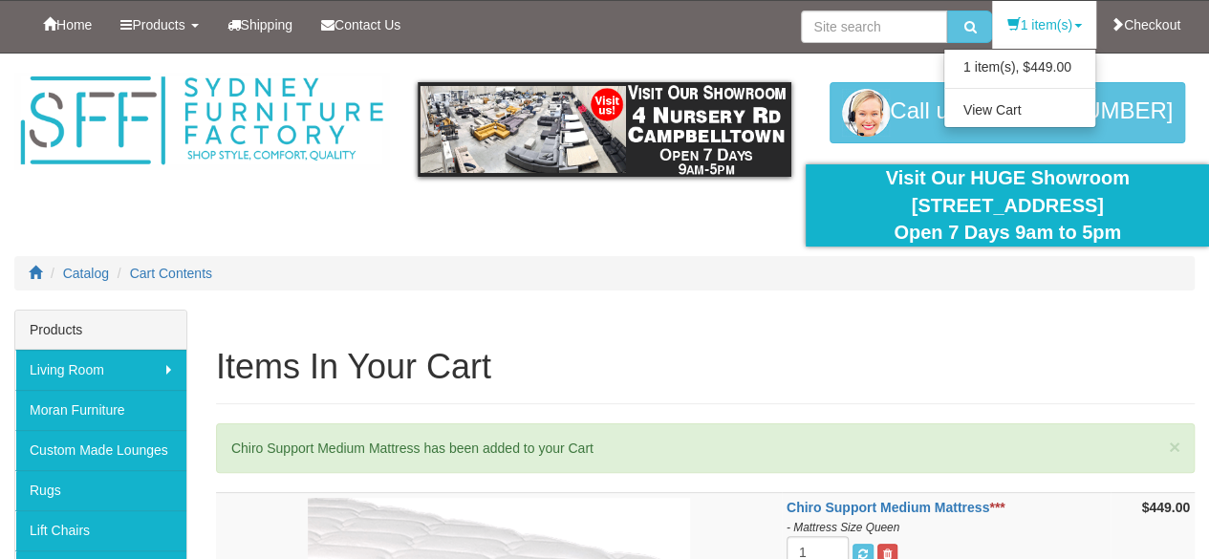
click at [635, 226] on div at bounding box center [604, 182] width 1209 height 256
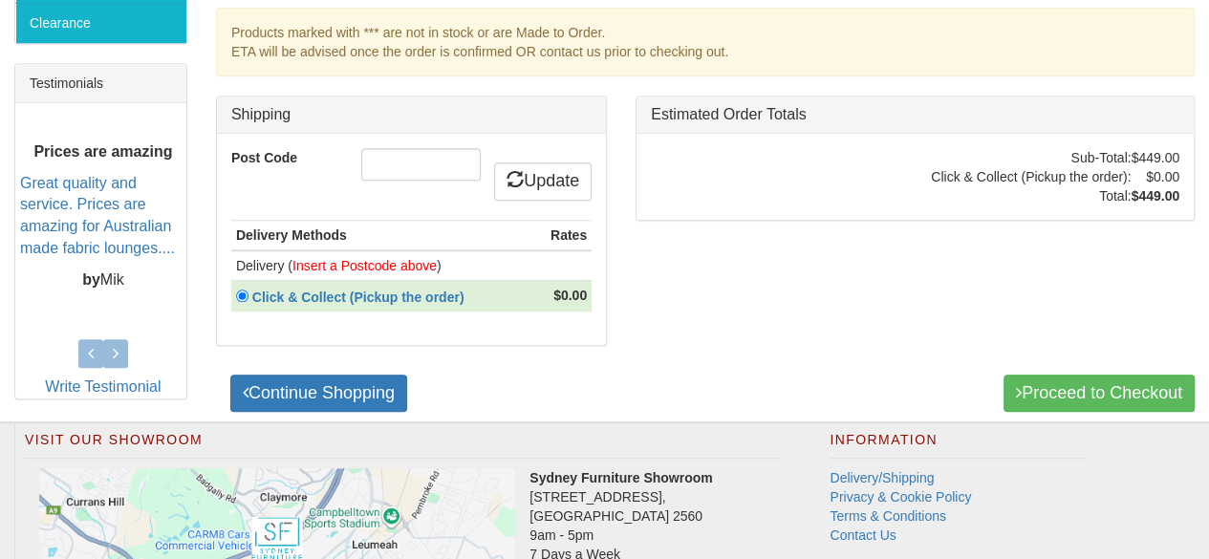
scroll to position [745, 0]
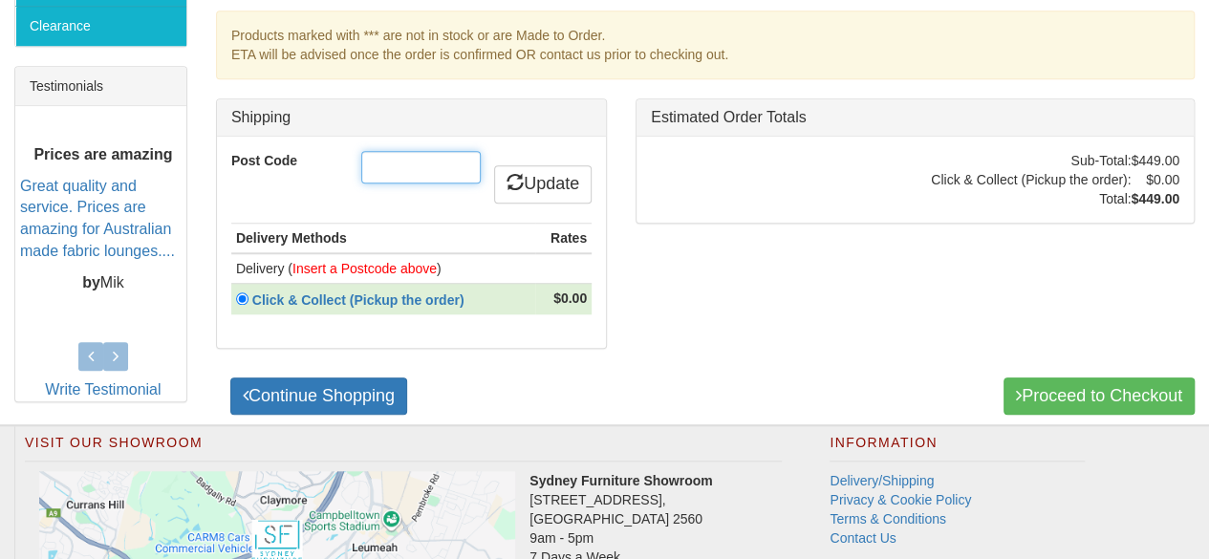
click at [452, 168] on input "Post Code" at bounding box center [420, 167] width 119 height 32
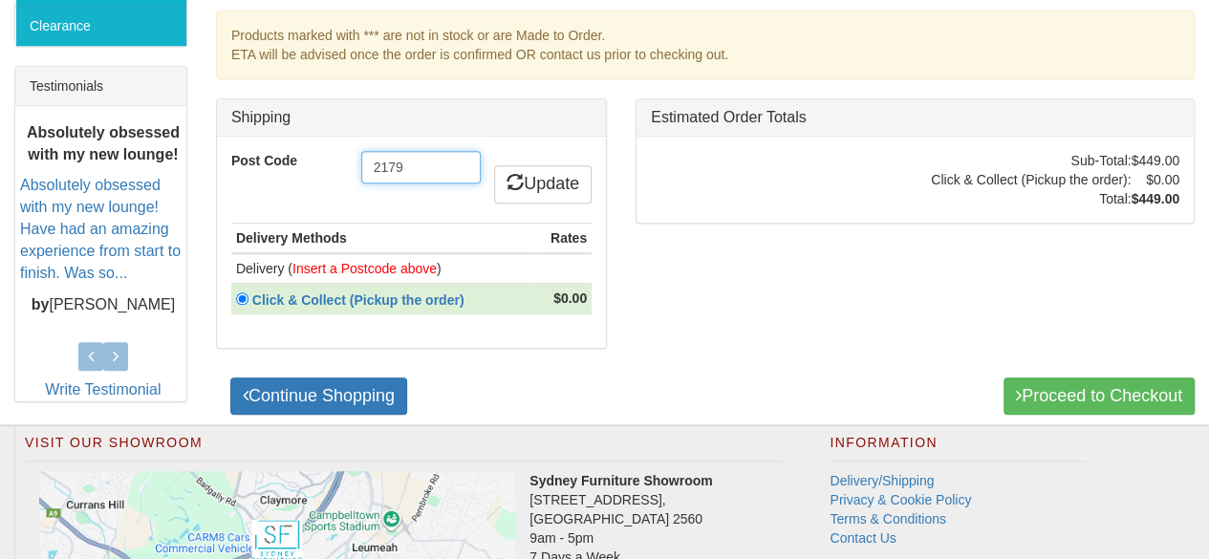
type input "2179"
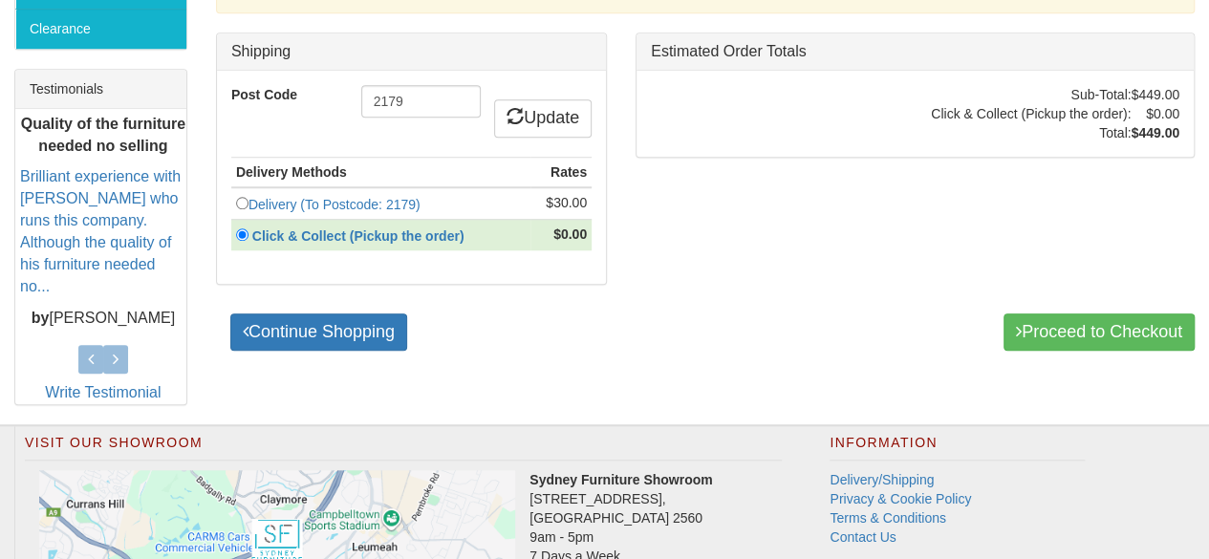
scroll to position [759, 0]
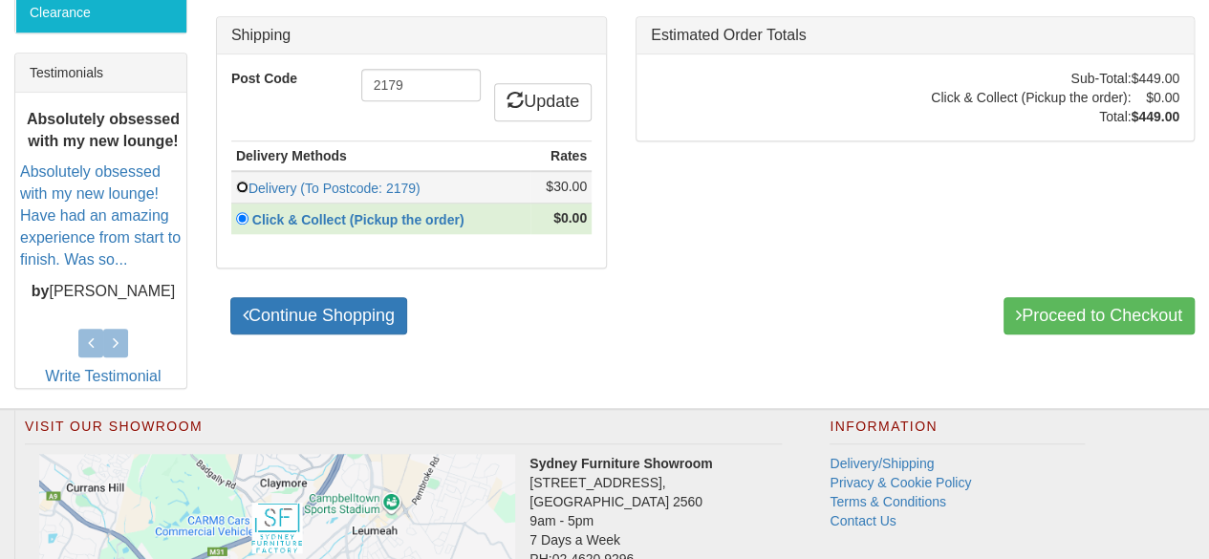
click at [240, 181] on input "radio" at bounding box center [242, 187] width 12 height 12
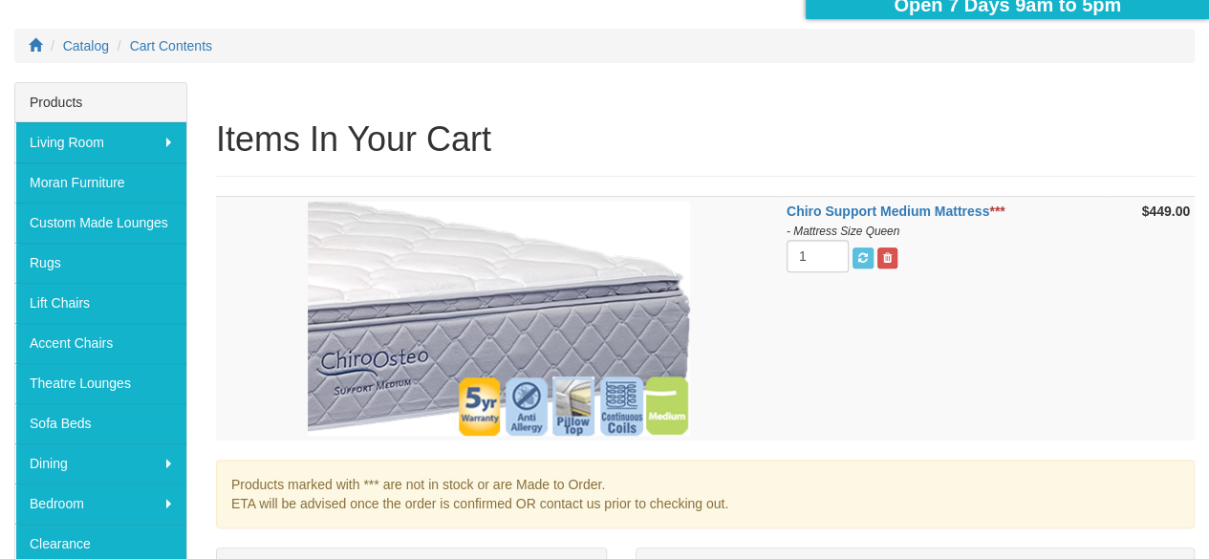
scroll to position [210, 0]
